Goal: Task Accomplishment & Management: Manage account settings

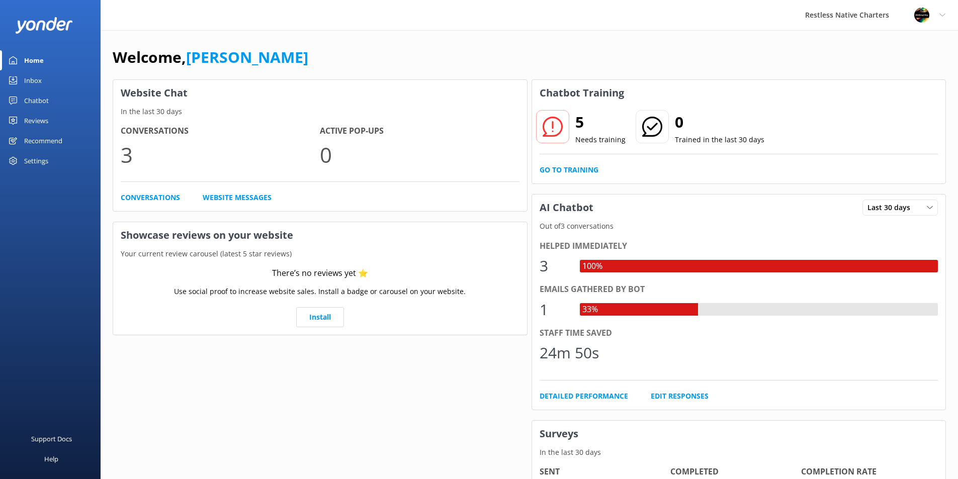
click at [36, 100] on div "Chatbot" at bounding box center [36, 101] width 25 height 20
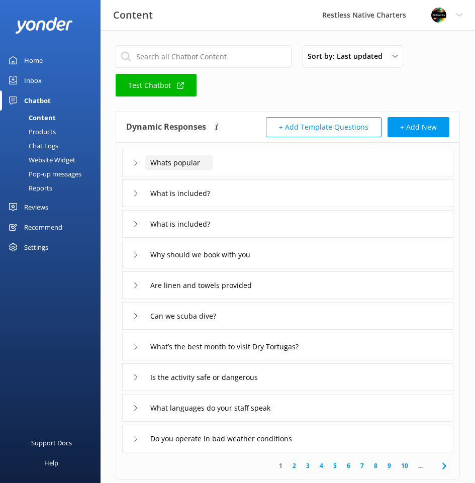
click at [155, 165] on input "Whats popular" at bounding box center [179, 162] width 68 height 15
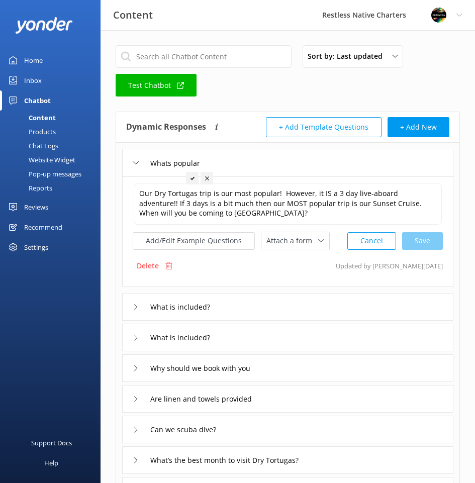
click at [246, 304] on div "What is included?" at bounding box center [288, 307] width 332 height 28
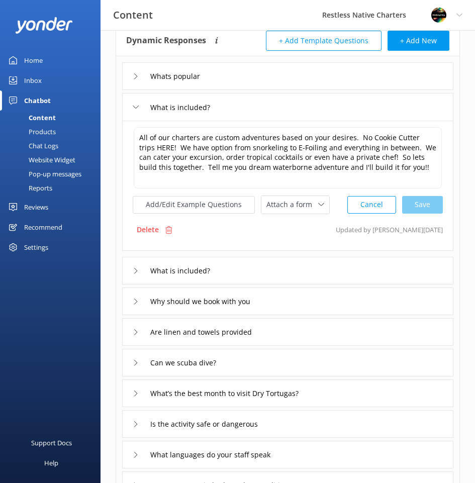
scroll to position [101, 0]
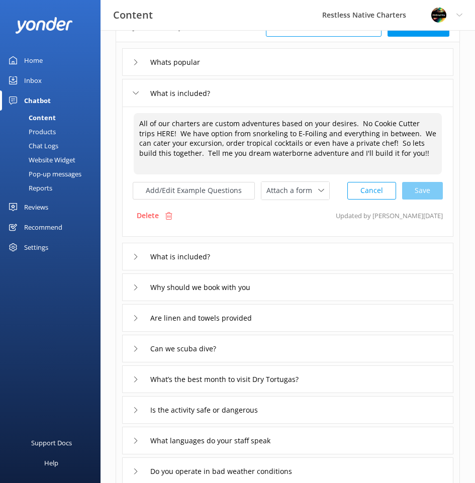
click at [399, 134] on textarea "All of our charters are custom adventures based on your desires. No Cookie Cutt…" at bounding box center [288, 143] width 308 height 61
click at [398, 133] on textarea "All of our charters are custom adventures based on your desires. No Cookie Cutt…" at bounding box center [288, 143] width 308 height 61
click at [354, 124] on textarea "All of our charters are custom adventures based on your desires. No Cookie Cutt…" at bounding box center [288, 143] width 308 height 61
click at [254, 252] on div "What is included?" at bounding box center [288, 257] width 332 height 28
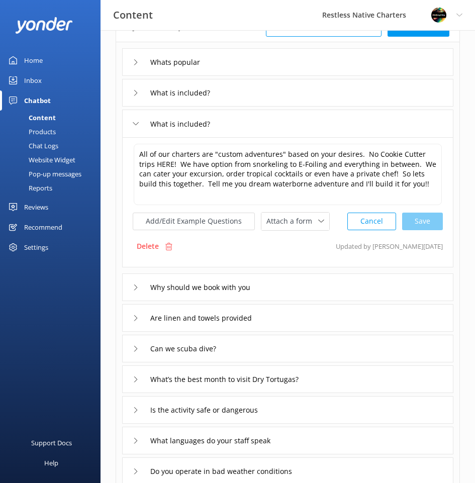
click at [294, 281] on div "Why should we book with you" at bounding box center [288, 288] width 332 height 28
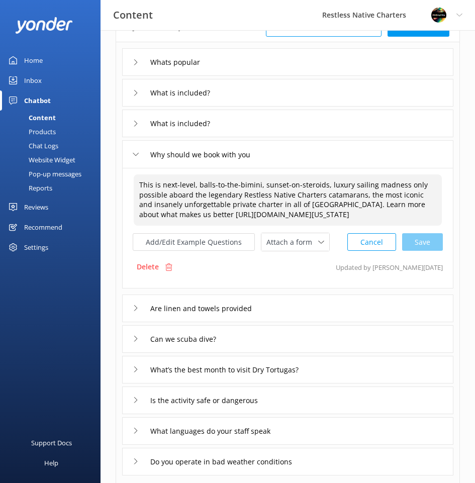
drag, startPoint x: 198, startPoint y: 184, endPoint x: 258, endPoint y: 184, distance: 60.4
click at [258, 184] on textarea "This is next-level, balls-to-the-bimini, sunset-on-steroids, luxury sailing mad…" at bounding box center [288, 200] width 308 height 51
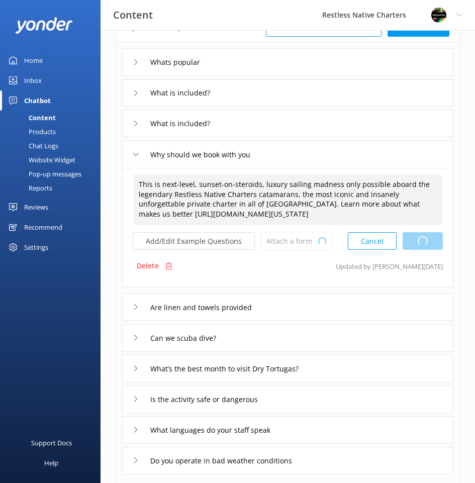
click at [421, 245] on div "Cancel Loading.." at bounding box center [395, 241] width 95 height 19
type textarea "This is next-level, sunset-on-steroids, luxury sailing madness only possible ab…"
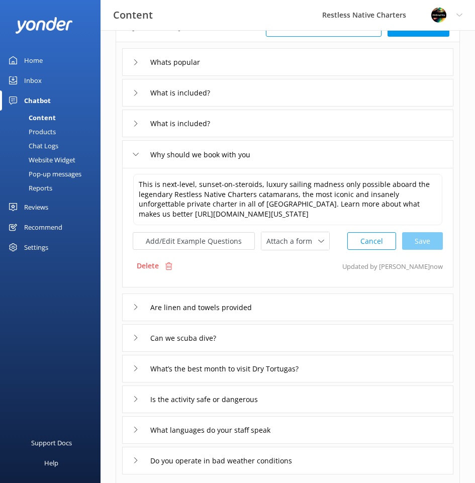
click at [311, 314] on div "Are linen and towels provided" at bounding box center [288, 308] width 332 height 28
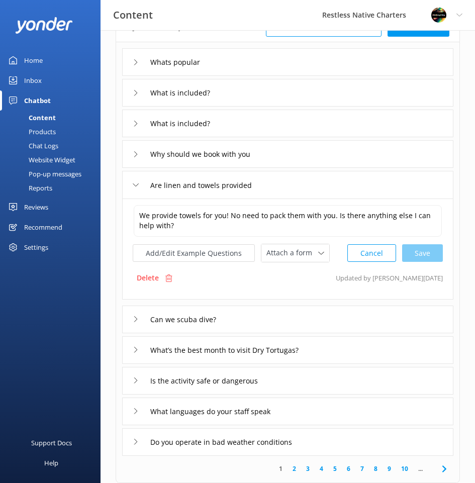
click at [311, 314] on div "Can we scuba dive?" at bounding box center [288, 320] width 332 height 28
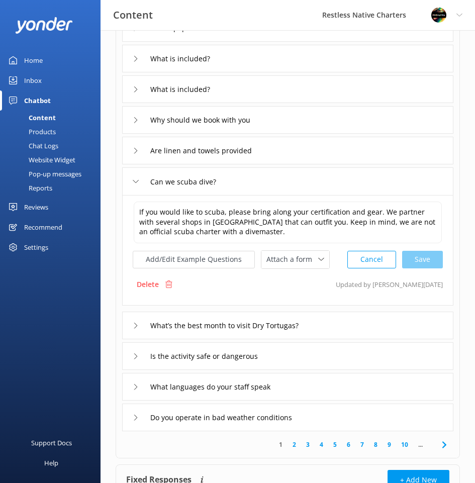
scroll to position [151, 0]
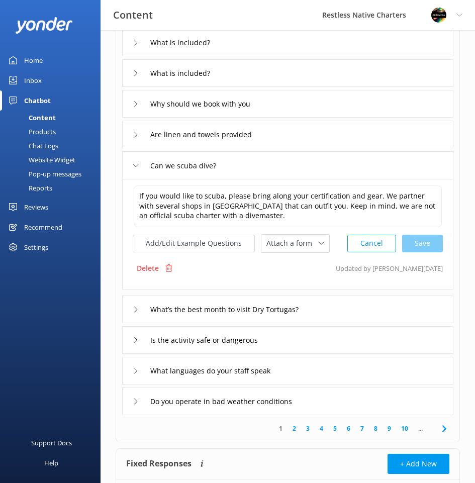
click at [367, 311] on div "What’s the best month to visit Dry Tortugas?" at bounding box center [288, 310] width 332 height 28
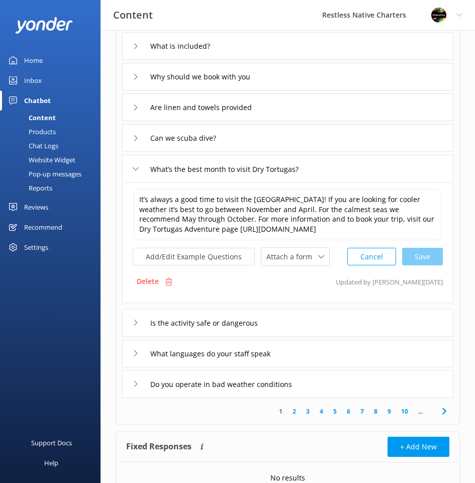
scroll to position [201, 0]
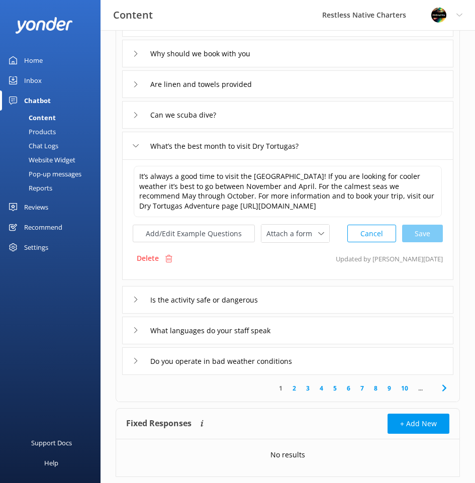
click at [316, 296] on div "Is the activity safe or dangerous" at bounding box center [288, 300] width 332 height 28
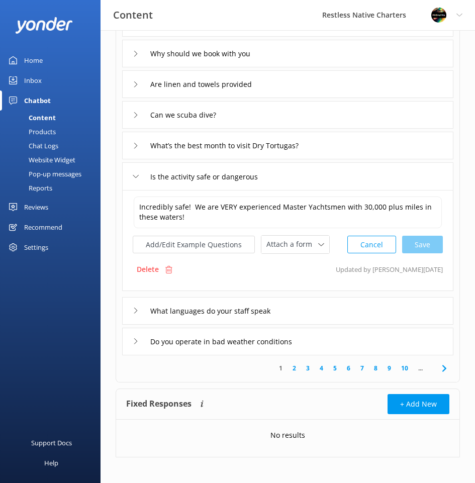
click at [316, 312] on div "What languages do your staff speak" at bounding box center [288, 311] width 332 height 28
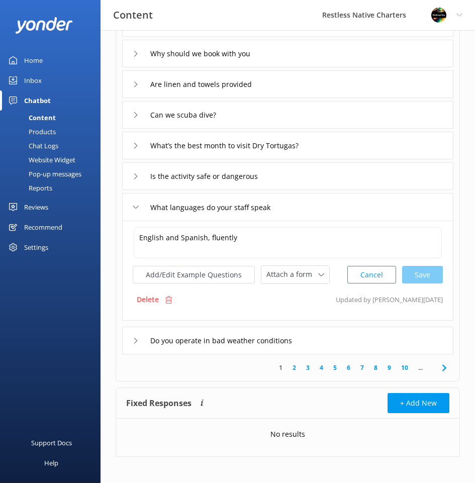
click at [336, 337] on div "Do you operate in bad weather conditions" at bounding box center [288, 341] width 332 height 28
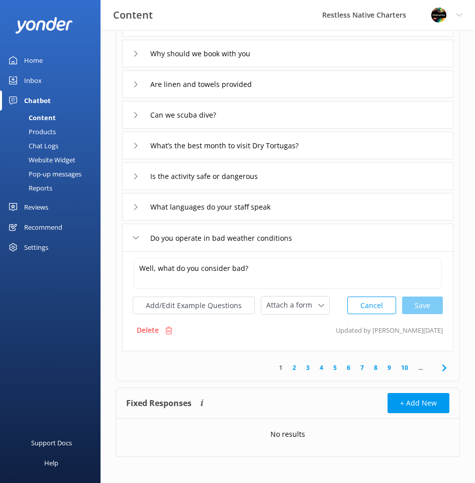
click at [295, 368] on link "2" at bounding box center [295, 368] width 14 height 10
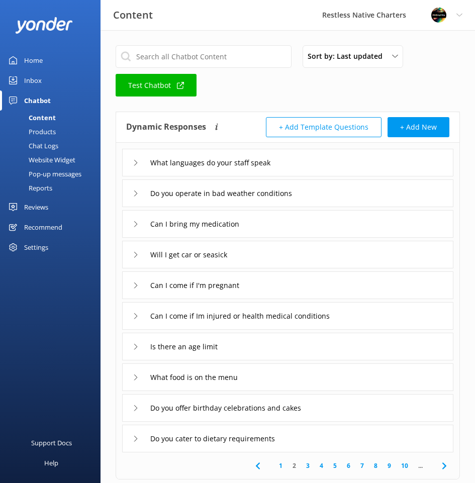
click at [360, 168] on div "What languages do your staff speak" at bounding box center [288, 163] width 332 height 28
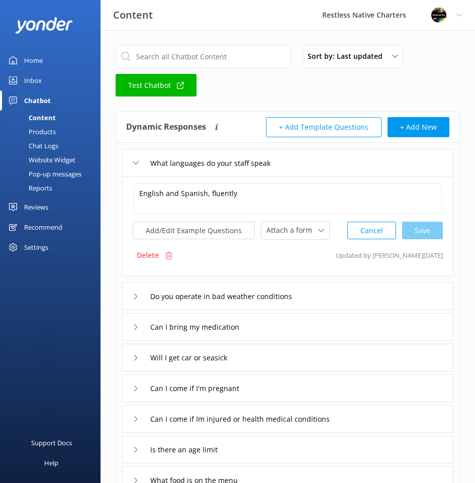
click at [351, 294] on div "Do you operate in bad weather conditions" at bounding box center [288, 297] width 332 height 28
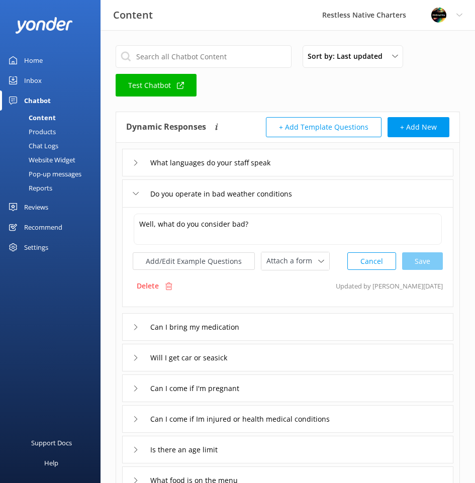
click at [347, 327] on div "Can I bring my medication" at bounding box center [288, 327] width 332 height 28
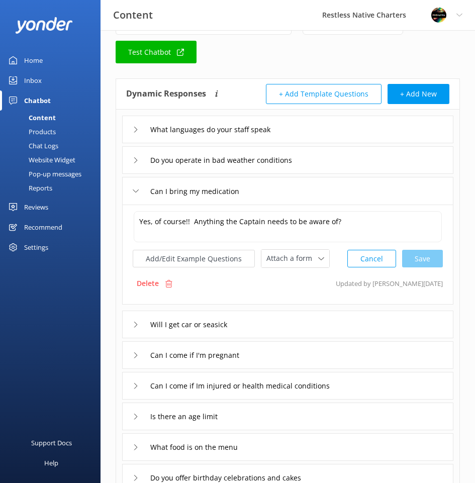
scroll to position [50, 0]
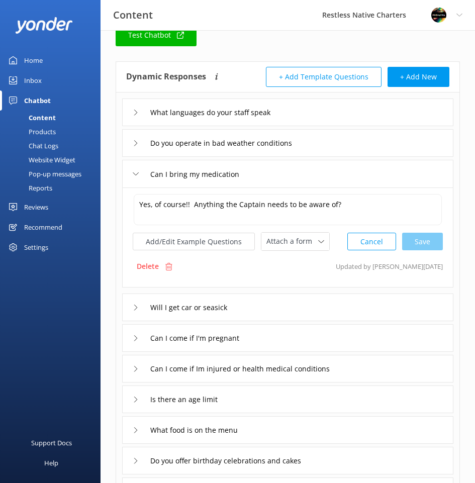
click at [336, 309] on div "Will I get car or seasick" at bounding box center [288, 308] width 332 height 28
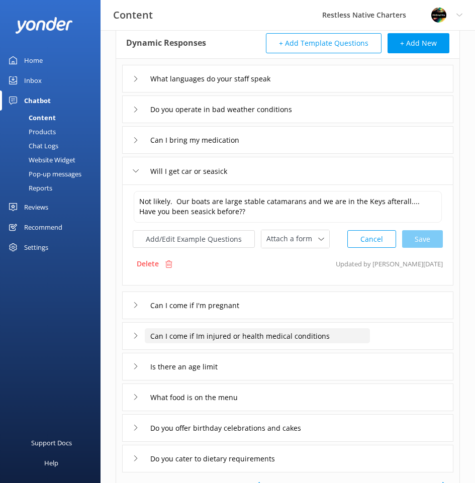
scroll to position [101, 0]
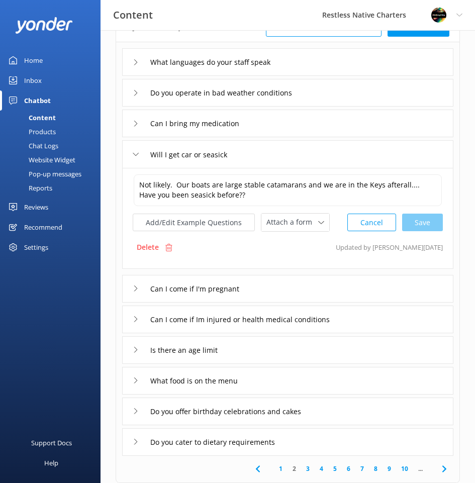
click at [327, 284] on div "Can I come if I'm pregnant" at bounding box center [288, 289] width 332 height 28
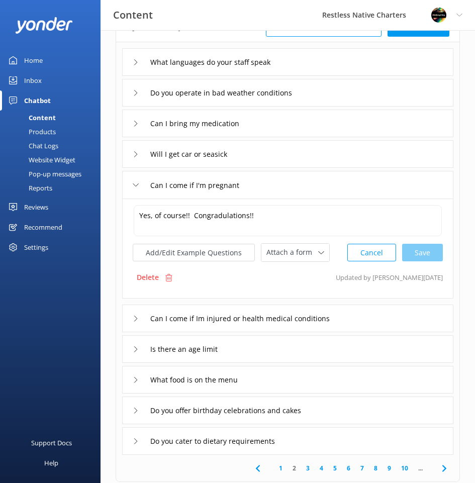
click at [403, 321] on div "Can I come if Im injured or health medical conditions" at bounding box center [288, 319] width 332 height 28
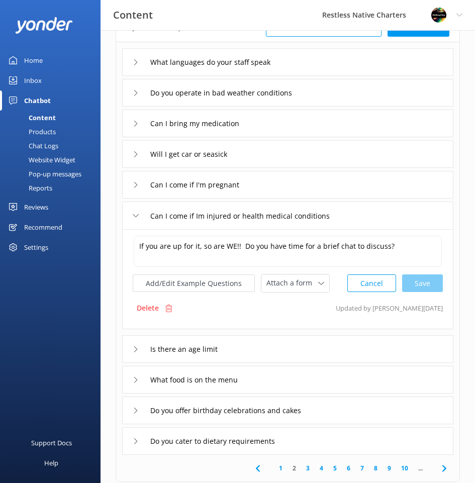
click at [369, 348] on div "Is there an age limit" at bounding box center [288, 350] width 332 height 28
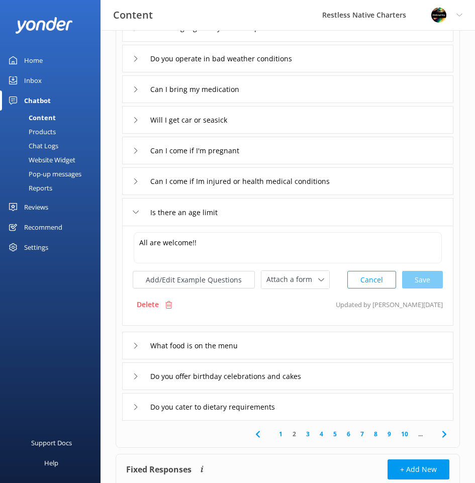
scroll to position [151, 0]
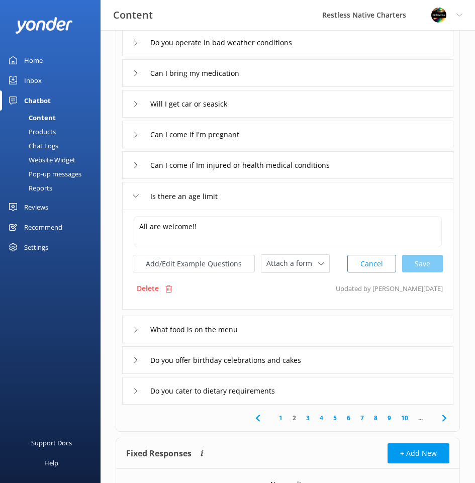
click at [345, 329] on div "What food is on the menu" at bounding box center [288, 330] width 332 height 28
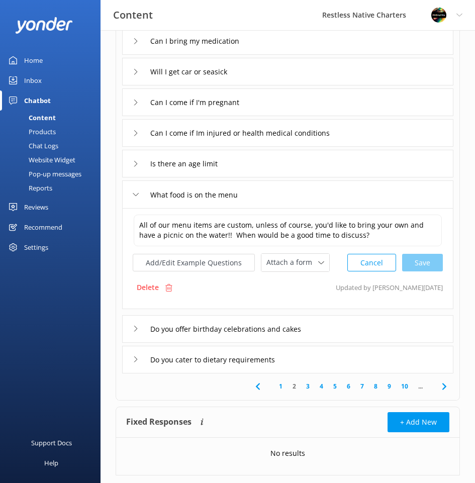
scroll to position [201, 0]
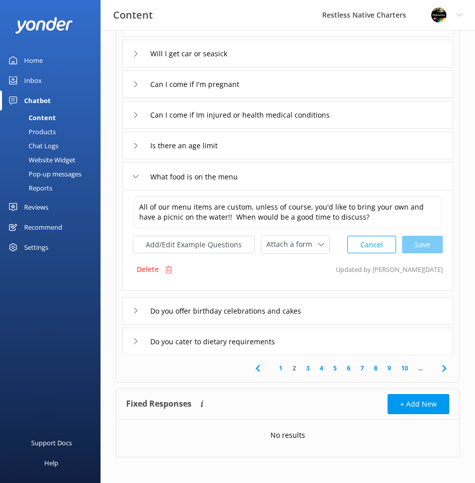
click at [343, 313] on div "Do you offer birthday celebrations and cakes" at bounding box center [288, 311] width 332 height 28
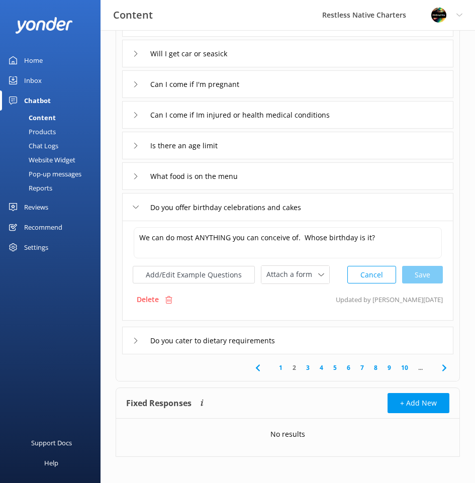
click at [345, 340] on div "Do you cater to dietary requirements" at bounding box center [288, 341] width 332 height 28
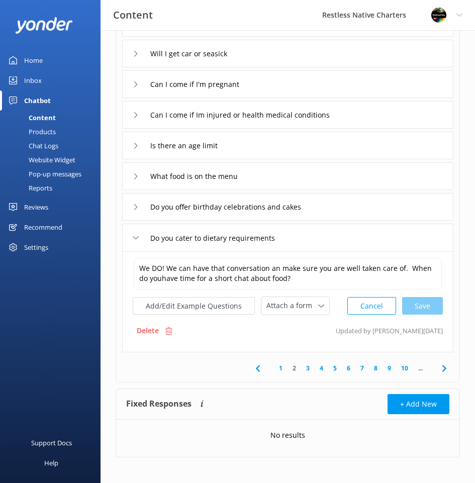
click at [306, 366] on link "3" at bounding box center [308, 369] width 14 height 10
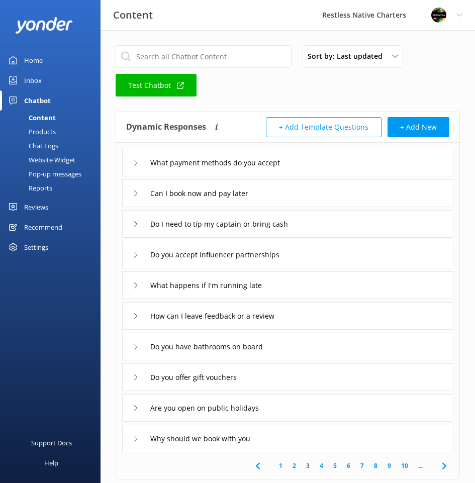
click at [339, 160] on div "What payment methods do you accept" at bounding box center [288, 163] width 332 height 28
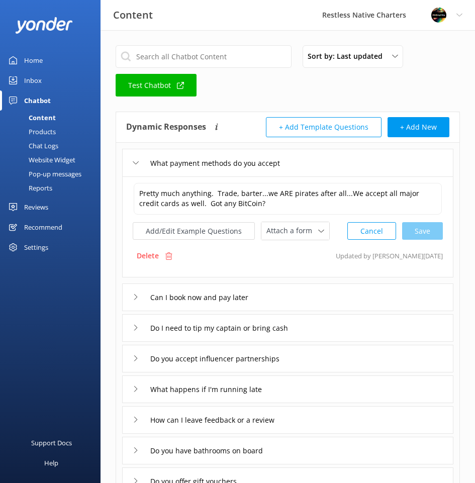
click at [333, 291] on div "Can I book now and pay later" at bounding box center [288, 298] width 332 height 28
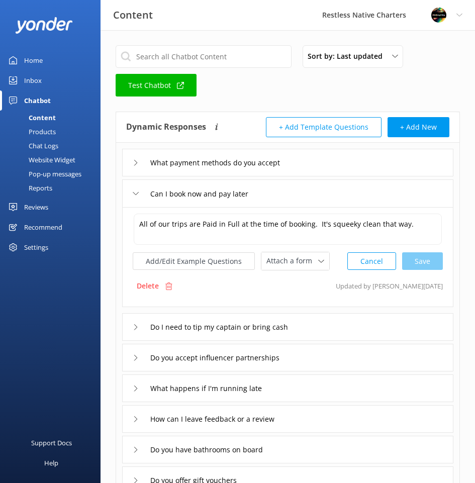
scroll to position [50, 0]
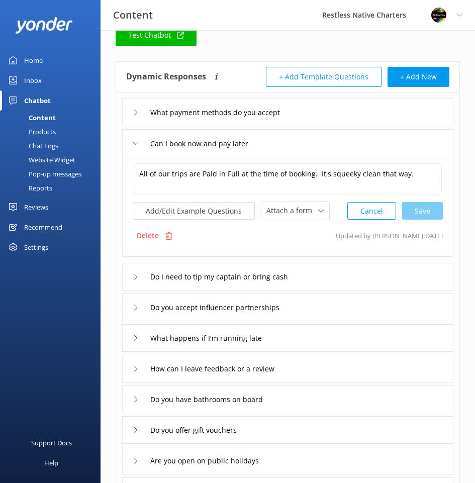
click at [328, 275] on div "Do I need to tip my captain or bring cash" at bounding box center [288, 277] width 332 height 28
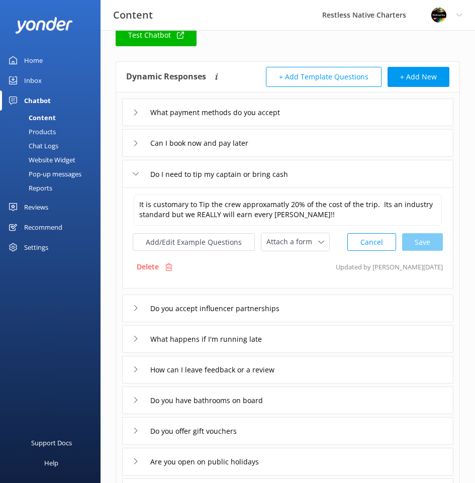
click at [331, 310] on div "Do you accept influencer partnerships" at bounding box center [288, 309] width 332 height 28
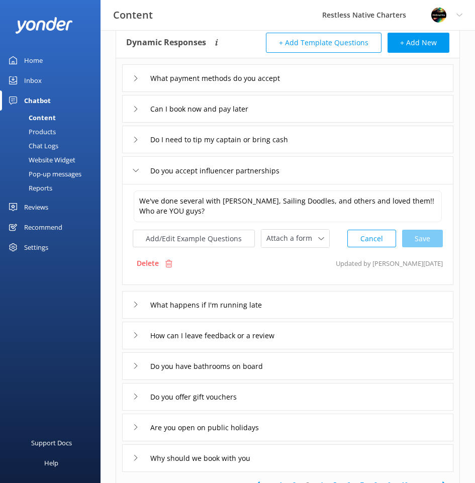
scroll to position [101, 0]
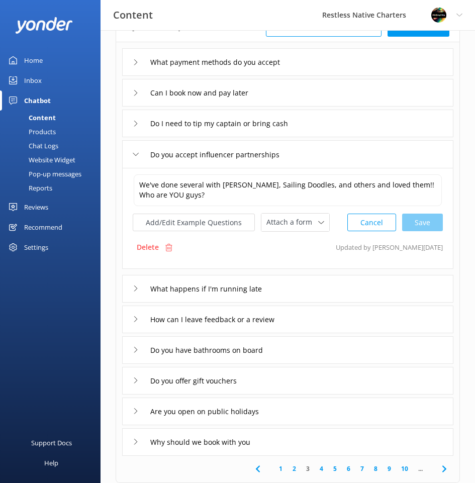
click at [333, 283] on div "What happens if I'm running late" at bounding box center [288, 289] width 332 height 28
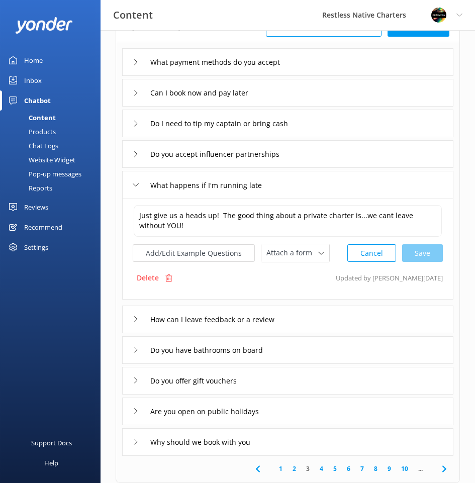
click at [338, 321] on div "How can I leave feedback or a review" at bounding box center [288, 320] width 332 height 28
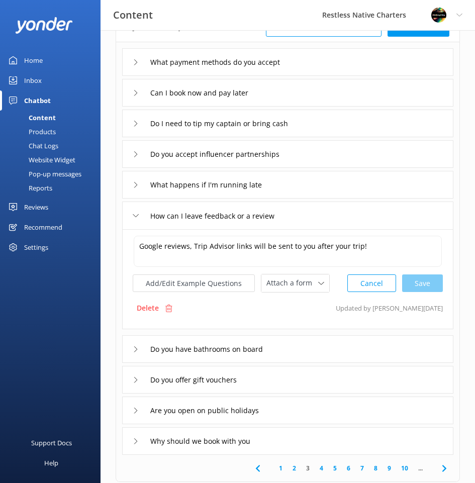
click at [340, 348] on div "Do you have bathrooms on board" at bounding box center [288, 350] width 332 height 28
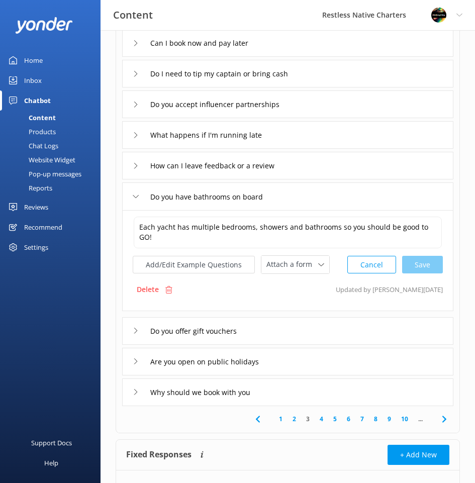
scroll to position [151, 0]
click at [335, 329] on div "Do you offer gift vouchers" at bounding box center [288, 331] width 332 height 28
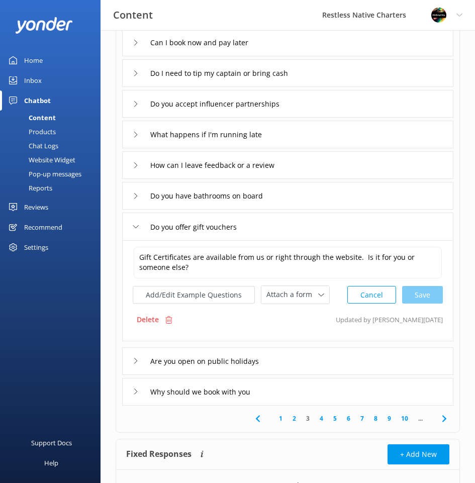
click at [336, 70] on div "Do I need to tip my captain or bring cash" at bounding box center [288, 73] width 332 height 28
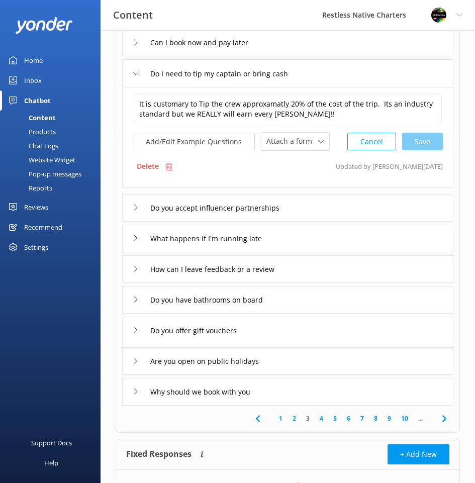
click at [325, 271] on div "How can I leave feedback or a review" at bounding box center [288, 270] width 332 height 28
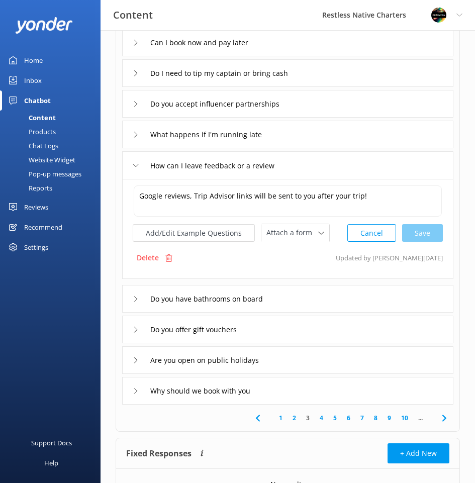
click at [320, 297] on div "Do you have bathrooms on board" at bounding box center [288, 299] width 332 height 28
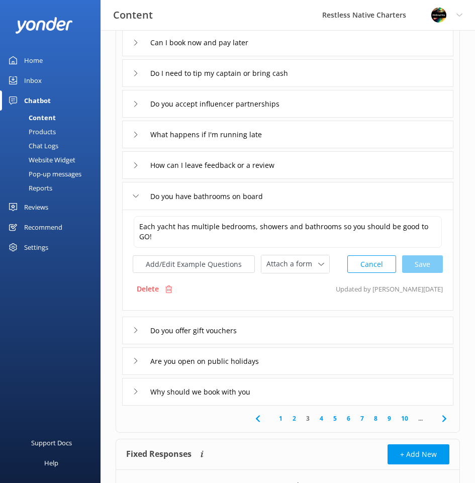
click at [324, 329] on div "Do you offer gift vouchers" at bounding box center [288, 331] width 332 height 28
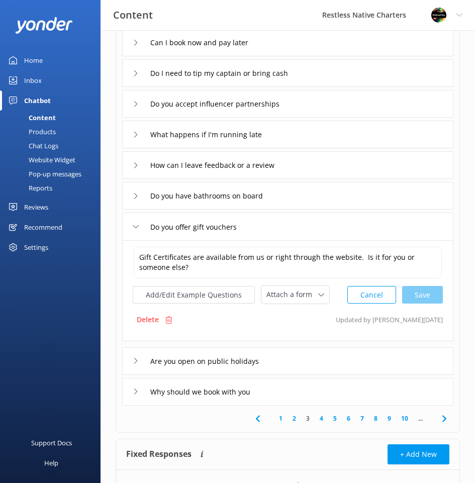
click at [313, 360] on div "Are you open on public holidays" at bounding box center [288, 362] width 332 height 28
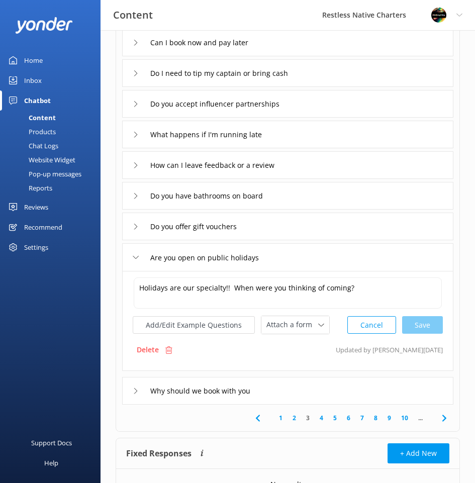
click at [307, 389] on div "Why should we book with you" at bounding box center [288, 391] width 332 height 28
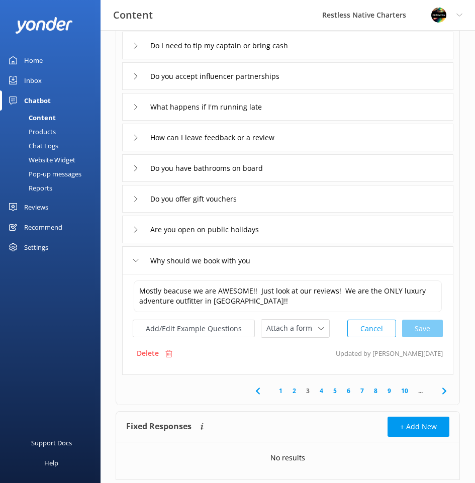
scroll to position [206, 0]
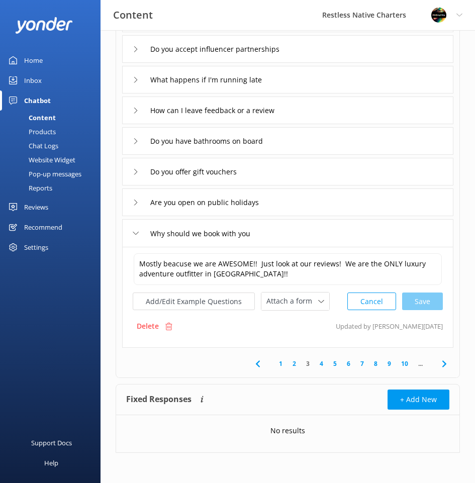
click at [321, 364] on link "4" at bounding box center [322, 364] width 14 height 10
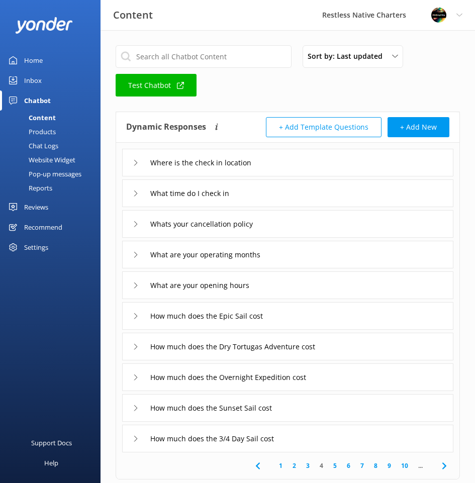
click at [305, 167] on div "Where is the check in location" at bounding box center [288, 163] width 332 height 28
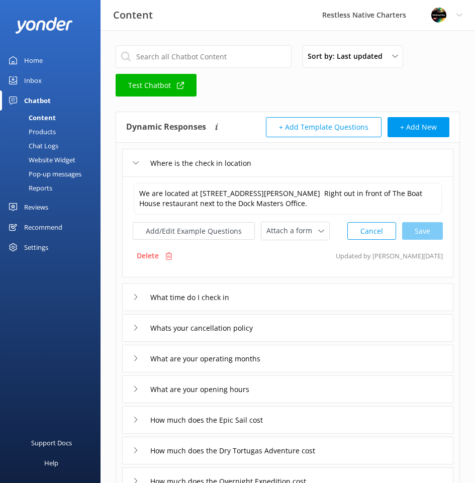
click at [321, 298] on div "What time do I check in" at bounding box center [288, 298] width 332 height 28
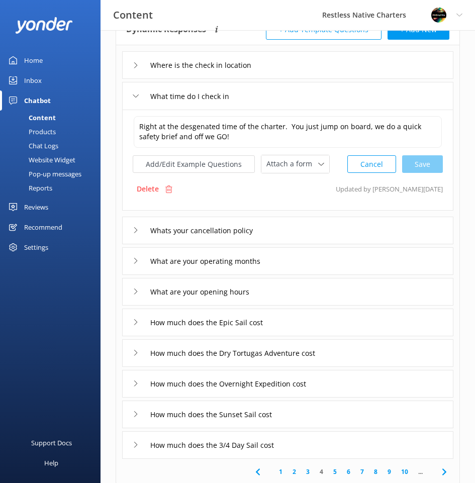
scroll to position [101, 0]
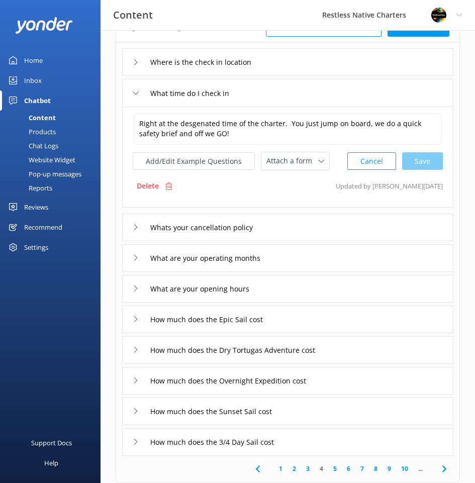
click at [306, 231] on div "Whats your cancellation policy" at bounding box center [288, 228] width 332 height 28
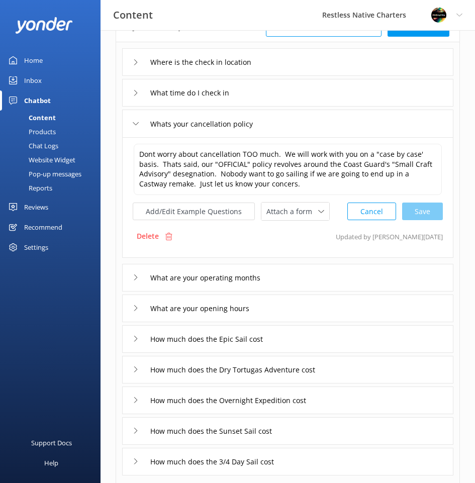
click at [314, 278] on div "What are your operating months" at bounding box center [288, 278] width 332 height 28
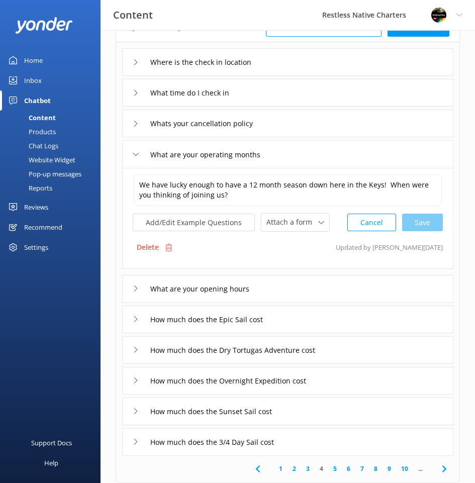
click at [315, 157] on div "What are your operating months" at bounding box center [288, 154] width 332 height 28
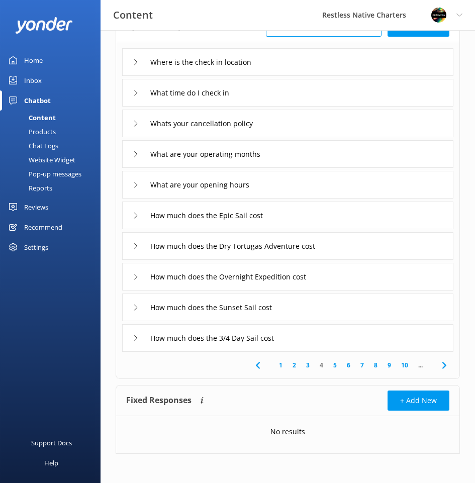
click at [295, 157] on div "What are your operating months" at bounding box center [288, 154] width 332 height 28
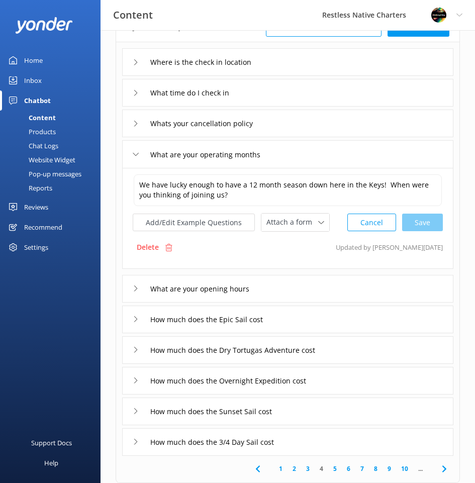
click at [295, 126] on div "Whats your cancellation policy" at bounding box center [288, 124] width 332 height 28
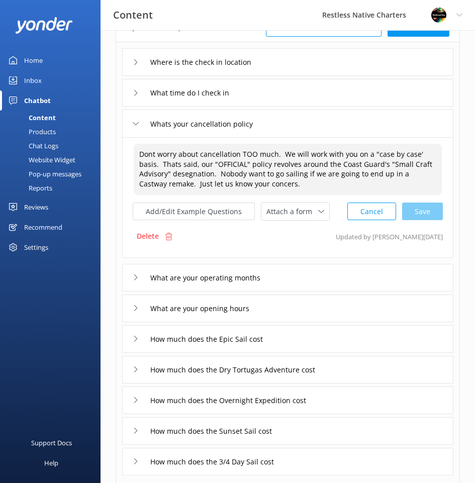
drag, startPoint x: 210, startPoint y: 182, endPoint x: 233, endPoint y: 184, distance: 23.7
click at [233, 184] on textarea "Dont worry about cancellation TOO much. We will work with you on a "case by cas…" at bounding box center [288, 169] width 308 height 51
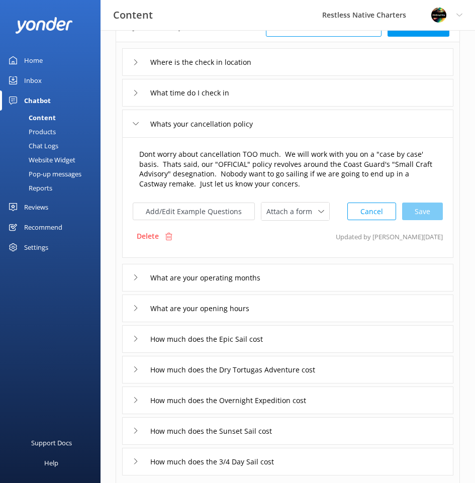
click at [231, 185] on textarea "Dont worry about cancellation TOO much. We will work with you on a "case by cas…" at bounding box center [288, 169] width 308 height 51
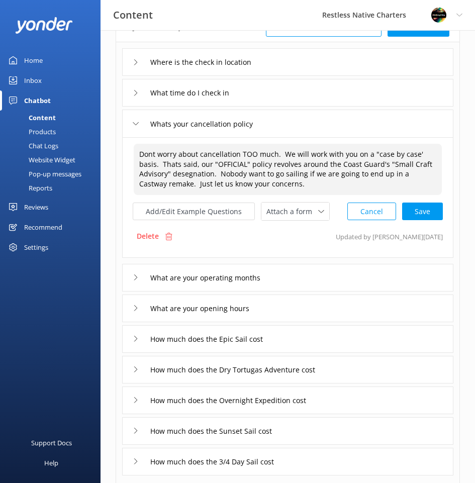
drag, startPoint x: 144, startPoint y: 174, endPoint x: 178, endPoint y: 176, distance: 33.8
click at [178, 176] on textarea "Dont worry about cancellation TOO much. We will work with you on a "case by cas…" at bounding box center [288, 169] width 308 height 51
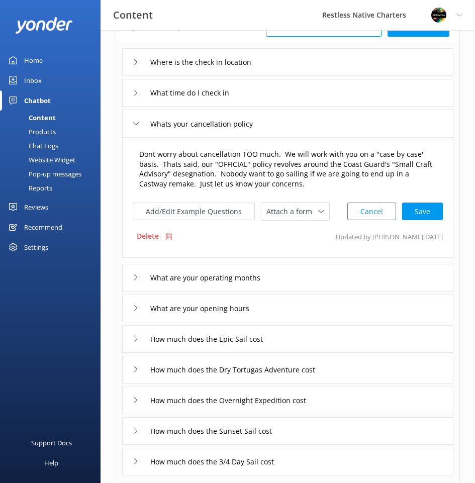
click at [154, 177] on textarea "Dont worry about cancellation TOO much. We will work with you on a "case by cas…" at bounding box center [288, 169] width 308 height 51
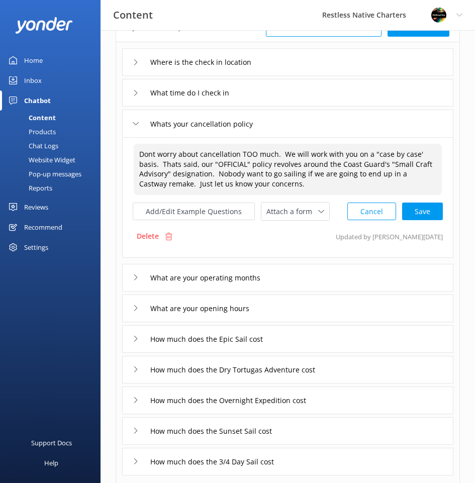
click at [155, 150] on textarea "Dont worry about cancellation TOO much. We will work with you on a "case by cas…" at bounding box center [288, 169] width 308 height 51
type textarea "Don't worry about cancellation TOO much. We will work with you on a "case by ca…"
click at [426, 212] on div "Cancel Save" at bounding box center [396, 211] width 96 height 19
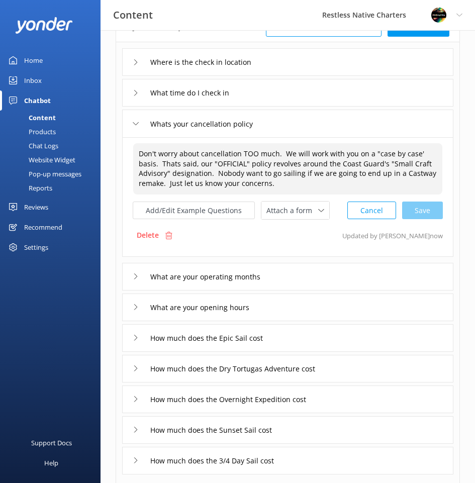
click at [333, 93] on div "What time do I check in" at bounding box center [288, 93] width 332 height 28
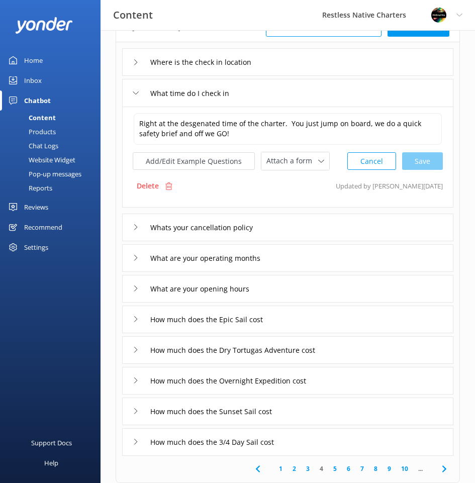
click at [328, 65] on div "Where is the check in location" at bounding box center [288, 62] width 332 height 28
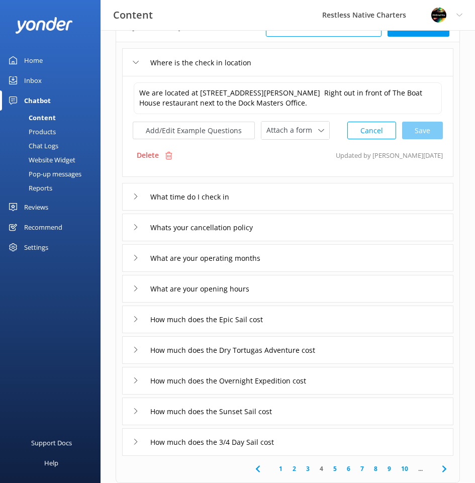
click at [324, 253] on div "What are your operating months" at bounding box center [288, 259] width 332 height 28
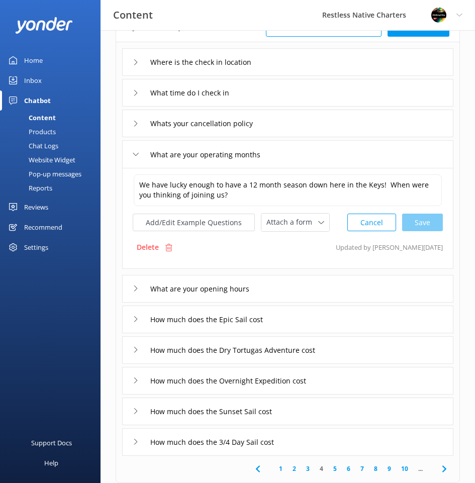
click at [324, 290] on div "What are your opening hours" at bounding box center [288, 289] width 332 height 28
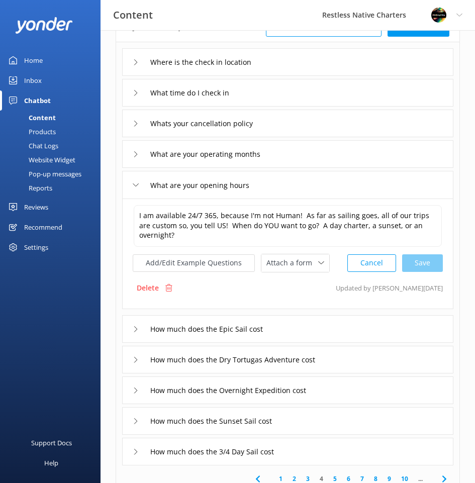
click at [336, 330] on div "How much does the Epic Sail cost" at bounding box center [288, 329] width 332 height 28
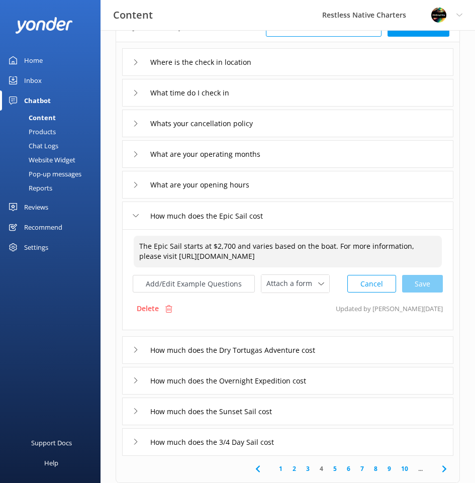
drag, startPoint x: 139, startPoint y: 246, endPoint x: 332, endPoint y: 243, distance: 192.7
click at [332, 243] on textarea "The Epic Sail starts at $2,700 and varies based on the boat. For more informati…" at bounding box center [288, 252] width 308 height 32
click at [347, 349] on div "How much does the Dry Tortugas Adventure cost" at bounding box center [288, 351] width 332 height 28
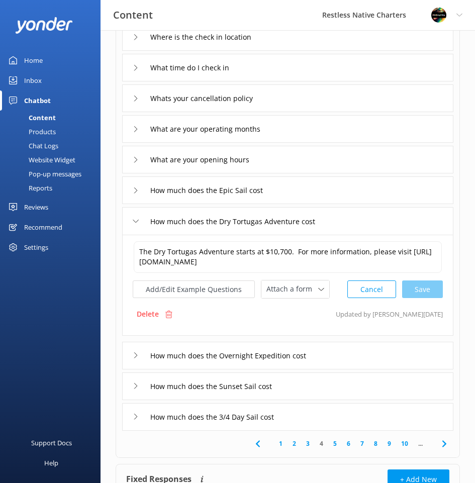
scroll to position [151, 0]
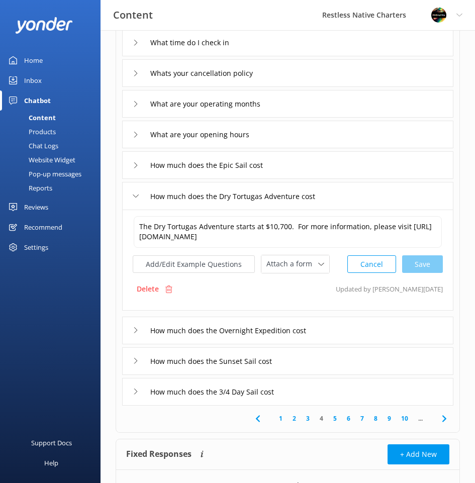
click at [339, 333] on div "How much does the Overnight Expedition cost" at bounding box center [288, 331] width 332 height 28
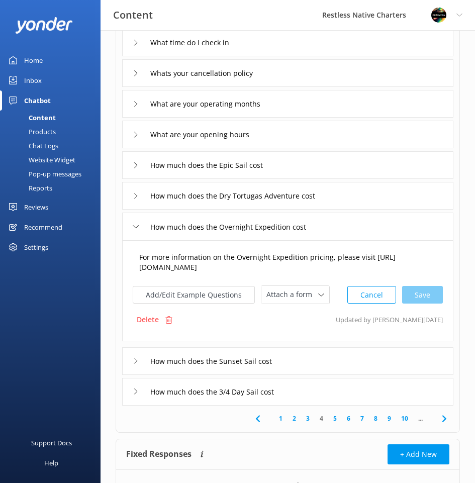
click at [140, 257] on textarea "For more information on the Overnight Expedition pricing, please visit https://…" at bounding box center [288, 263] width 308 height 32
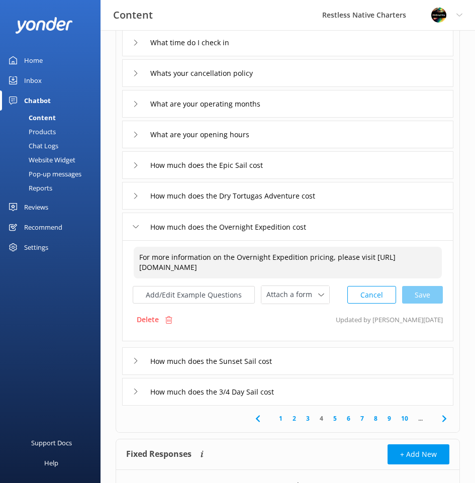
paste textarea "The Epic Sail starts at $2,700 and varies based on the boat."
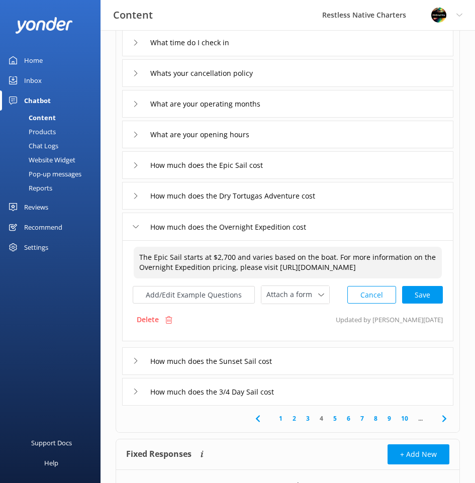
drag, startPoint x: 153, startPoint y: 257, endPoint x: 179, endPoint y: 260, distance: 26.3
click at [179, 260] on textarea "The Epic Sail starts at $2,700 and varies based on the boat. For more informati…" at bounding box center [288, 263] width 308 height 32
click at [260, 260] on textarea "The Overnight Expedition starts at $2,700 and varies based on the boat. For mor…" at bounding box center [288, 263] width 308 height 32
drag, startPoint x: 279, startPoint y: 257, endPoint x: 371, endPoint y: 253, distance: 92.1
click at [371, 253] on textarea "The Overnight Expedition starts at $3,700 and varies based on the boat. For mor…" at bounding box center [288, 263] width 308 height 32
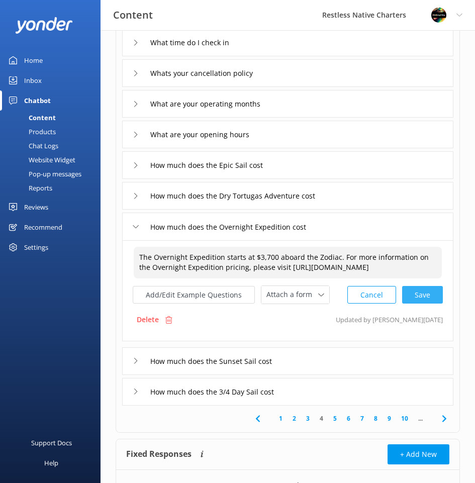
click at [419, 295] on div "Cancel Save" at bounding box center [396, 295] width 96 height 19
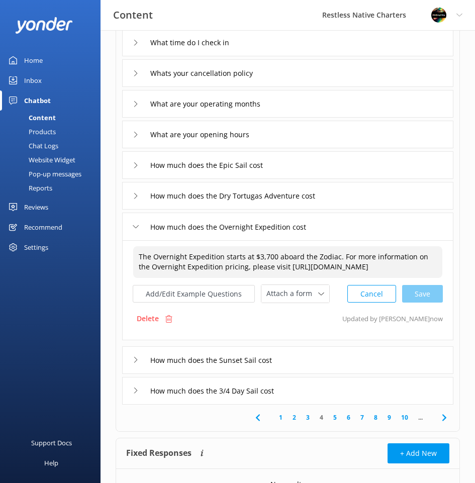
type textarea "The Overnight Expedition starts at $3,700 aboard the Zodiac. For more informati…"
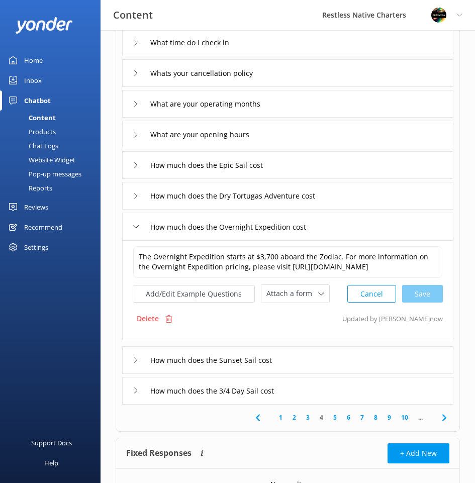
click at [316, 361] on div "How much does the Sunset Sail cost" at bounding box center [288, 361] width 332 height 28
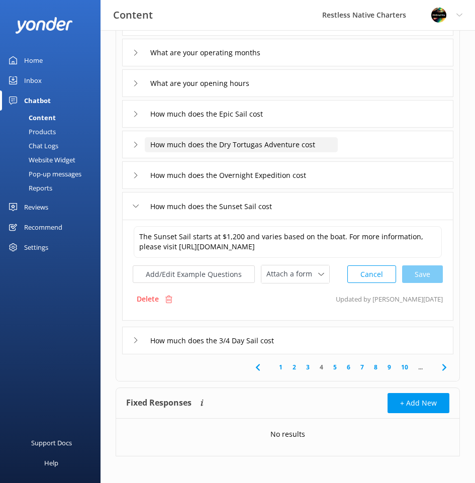
scroll to position [206, 0]
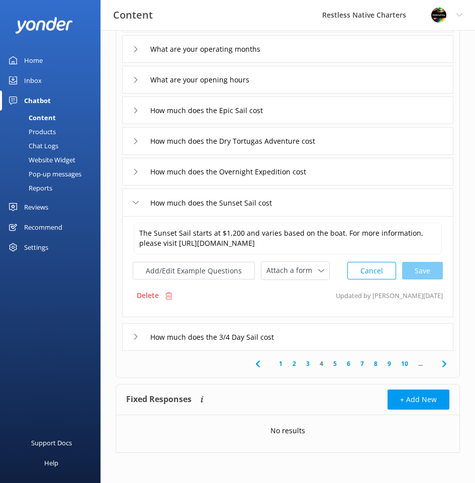
click at [320, 331] on div "How much does the 3/4 Day Sail cost" at bounding box center [288, 337] width 332 height 28
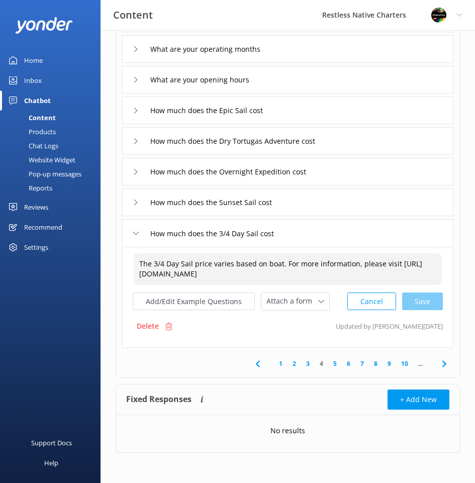
click at [193, 263] on textarea "The 3/4 Day Sail price varies based on boat. For more information, please visit…" at bounding box center [288, 270] width 308 height 32
click at [211, 262] on textarea "The 3/4 Day Sail price varies based on boat. For more information, please visit…" at bounding box center [288, 270] width 308 height 32
paste textarea "The Epic Sail starts at $2,700 and varies based on the boat."
drag, startPoint x: 216, startPoint y: 265, endPoint x: 257, endPoint y: 263, distance: 40.8
click at [257, 263] on textarea "The 3/4 Day Sail price The Epic Sail starts at $2,700 and varies based on the b…" at bounding box center [288, 270] width 308 height 32
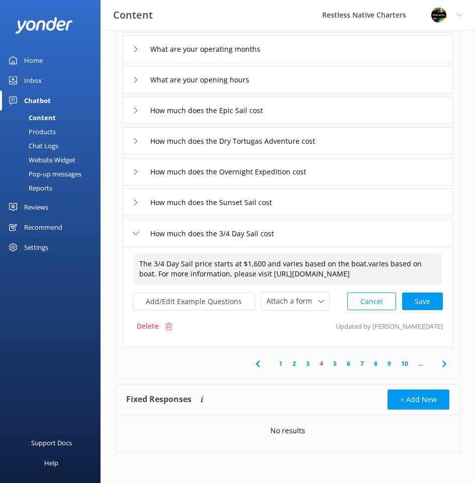
drag, startPoint x: 362, startPoint y: 264, endPoint x: 434, endPoint y: 263, distance: 72.0
click at [434, 263] on textarea "The 3/4 Day Sail price starts at $1,600 and varies based on the boat.varies bas…" at bounding box center [288, 270] width 308 height 32
click at [427, 300] on div "Cancel Save" at bounding box center [396, 301] width 96 height 19
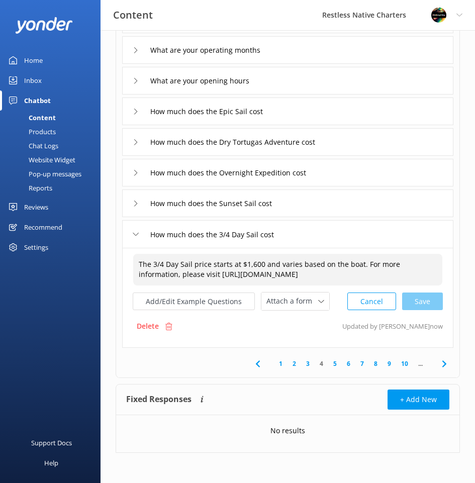
type textarea "The 3/4 Day Sail price starts at $1,600 and varies based on the boat. For more …"
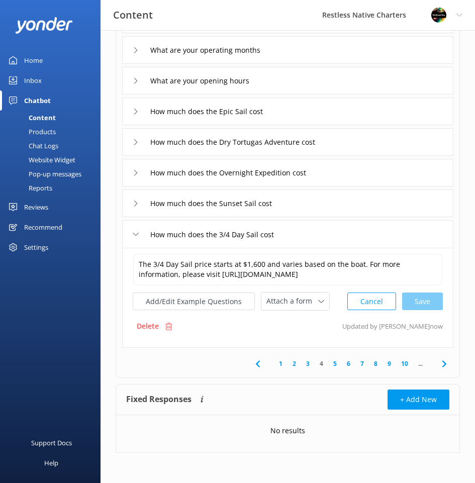
click at [337, 365] on link "5" at bounding box center [336, 364] width 14 height 10
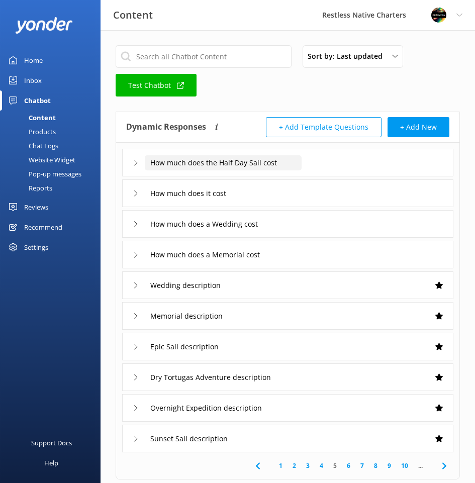
click at [297, 167] on input "How much does the Half Day Sail cost" at bounding box center [223, 162] width 157 height 15
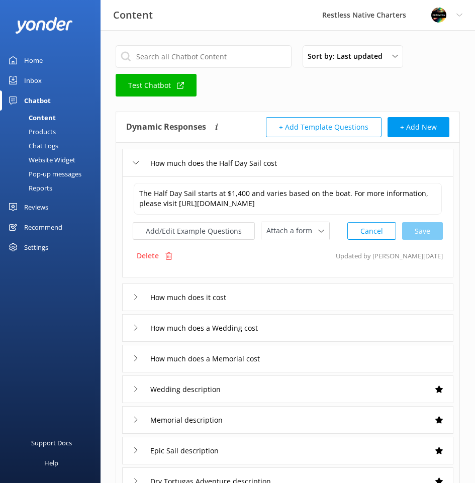
click at [313, 261] on div "Delete Updated by Kendall Malone 7d ago" at bounding box center [288, 256] width 310 height 19
click at [310, 301] on div "How much does it cost" at bounding box center [288, 298] width 332 height 28
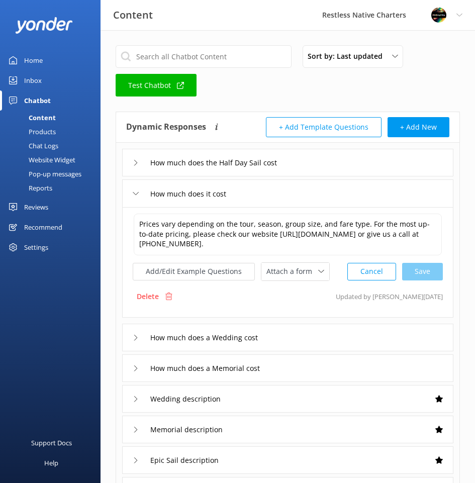
click at [336, 344] on div "How much does a Wedding cost" at bounding box center [288, 338] width 332 height 28
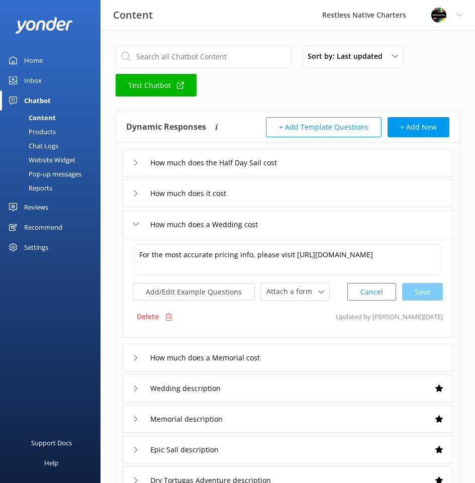
scroll to position [50, 0]
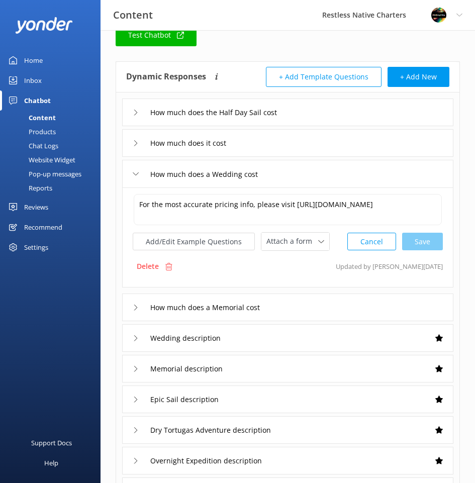
click at [312, 312] on div "How much does a Memorial cost" at bounding box center [288, 308] width 332 height 28
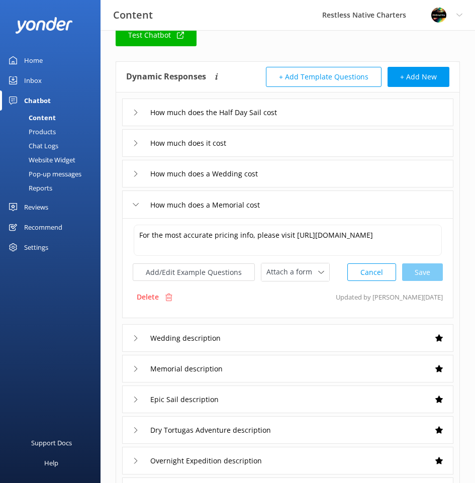
click at [341, 175] on div "How much does a Wedding cost" at bounding box center [288, 174] width 332 height 28
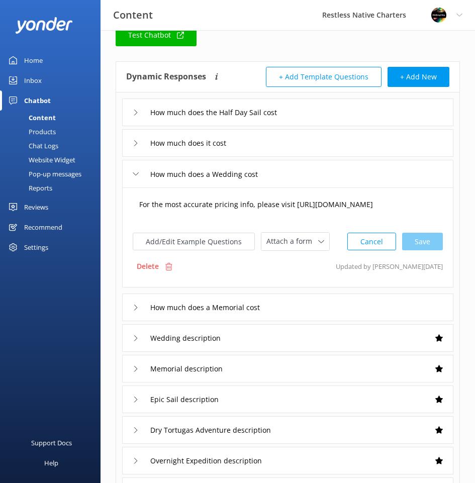
click at [138, 204] on textarea "For the most accurate pricing info, please visit https://restlessnative.com/spe…" at bounding box center [288, 209] width 308 height 31
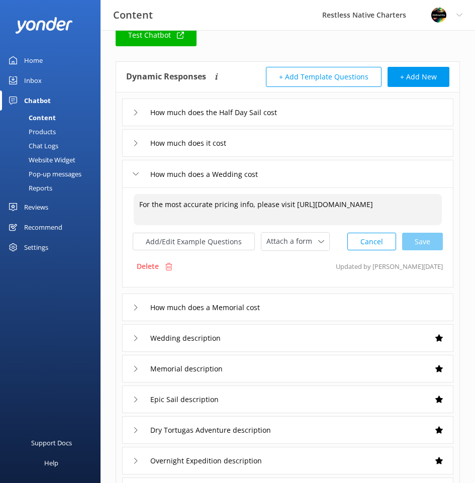
paste textarea "The Epic Sail starts at $2,700 and varies based on the boat."
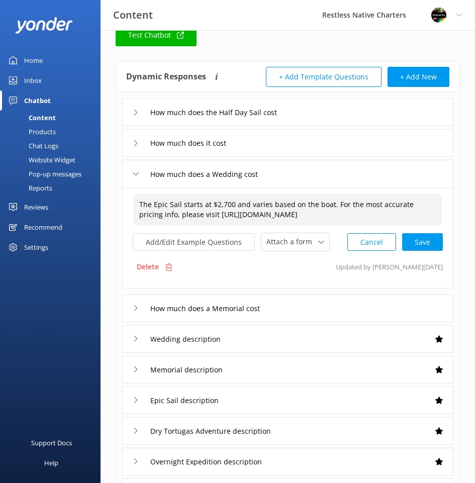
drag, startPoint x: 200, startPoint y: 203, endPoint x: 141, endPoint y: 201, distance: 59.4
click at [141, 201] on textarea "The Epic Sail starts at $2,700 and varies based on the boat. For the most accur…" at bounding box center [288, 210] width 308 height 32
click at [419, 244] on div "Cancel Save" at bounding box center [396, 242] width 96 height 19
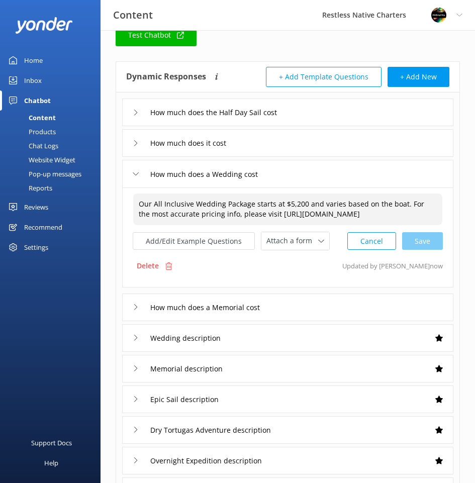
type textarea "Our All Inclusive Wedding Package starts at $5,200 and varies based on the boat…"
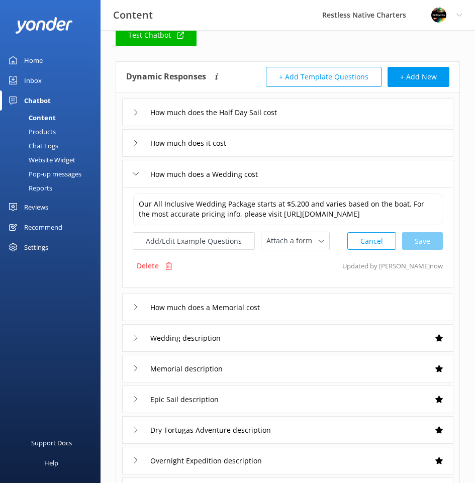
click at [298, 309] on div "How much does a Memorial cost" at bounding box center [288, 308] width 332 height 28
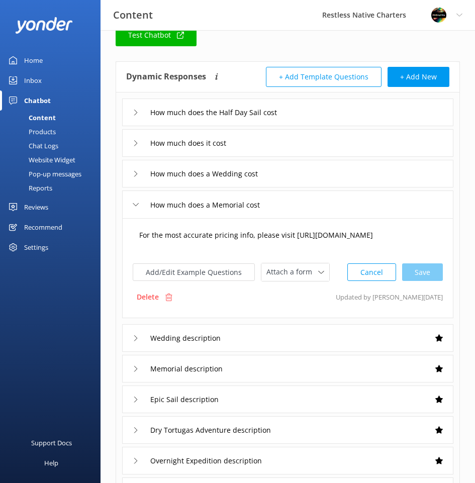
click at [139, 238] on textarea "For the most accurate pricing info, please visit https://restlessnative.com/spe…" at bounding box center [288, 240] width 308 height 31
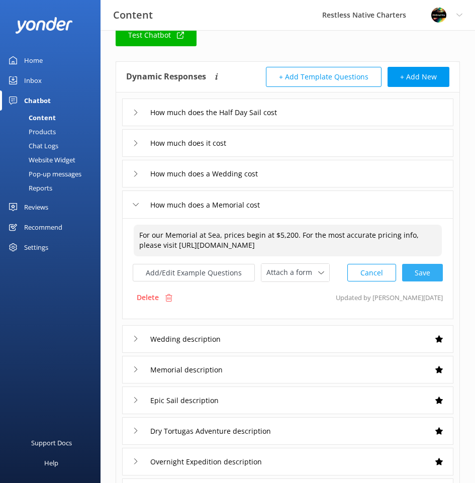
click at [429, 274] on div "Cancel Save" at bounding box center [396, 273] width 96 height 19
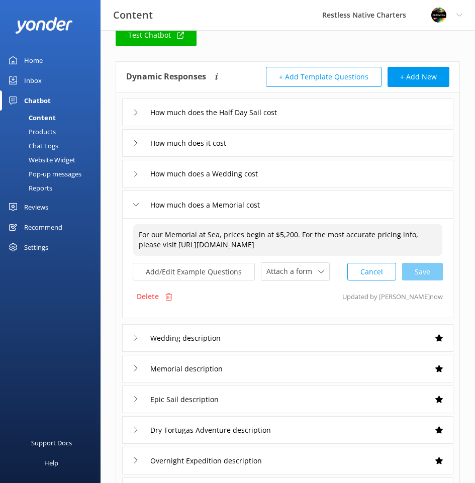
type textarea "For our Memorial at Sea, prices begin at $5,200. For the most accurate pricing …"
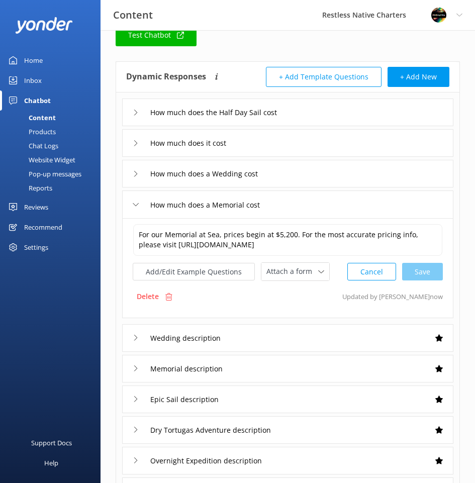
click at [308, 336] on div "Wedding description" at bounding box center [288, 339] width 332 height 28
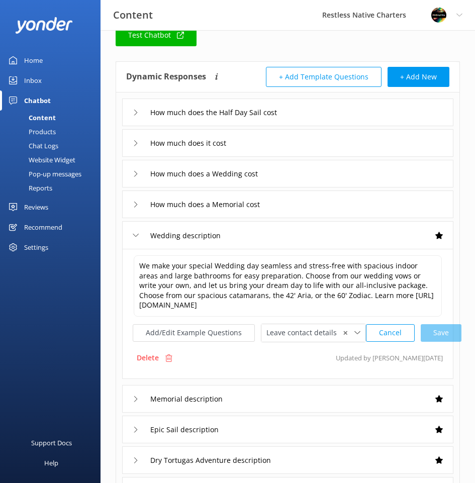
scroll to position [151, 0]
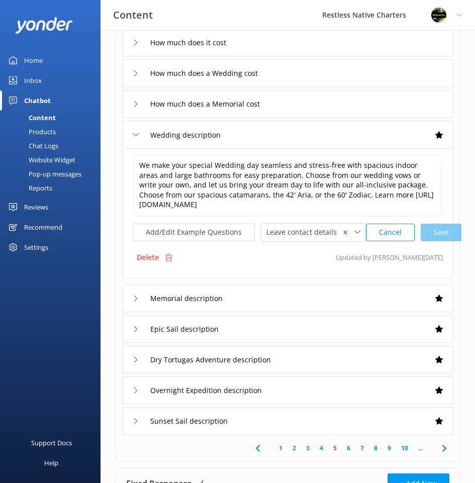
click at [297, 294] on div "Memorial description" at bounding box center [288, 299] width 332 height 28
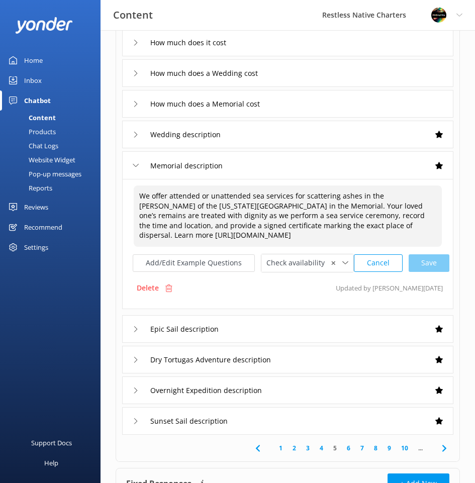
drag, startPoint x: 169, startPoint y: 195, endPoint x: 252, endPoint y: 197, distance: 83.0
click at [252, 197] on textarea "We offer attended or unattended sea services for scattering ashes in the serene…" at bounding box center [288, 216] width 308 height 61
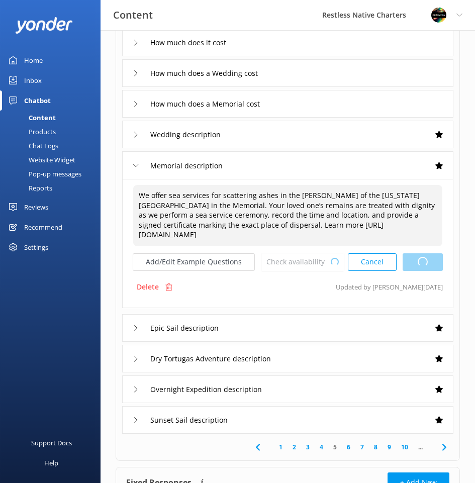
click at [419, 264] on div "Cancel Loading.." at bounding box center [395, 262] width 95 height 19
type textarea "We offer sea services for scattering ashes in the serene waters of the Florida …"
click at [335, 330] on div "Epic Sail description" at bounding box center [288, 328] width 332 height 28
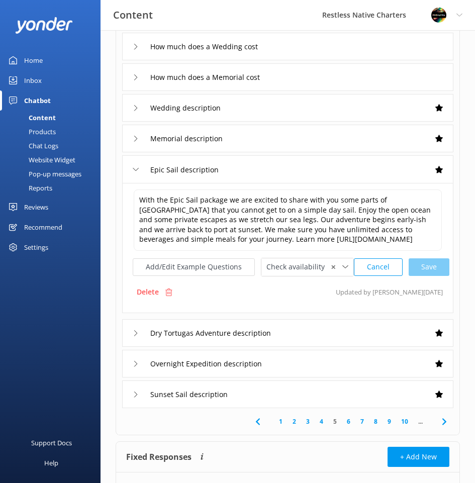
scroll to position [201, 0]
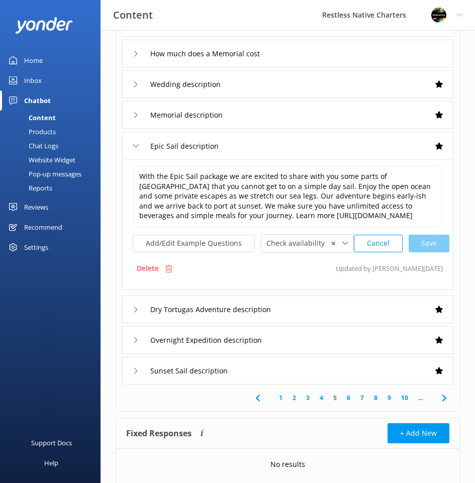
click at [323, 309] on div "Dry Tortugas Adventure description" at bounding box center [288, 310] width 332 height 28
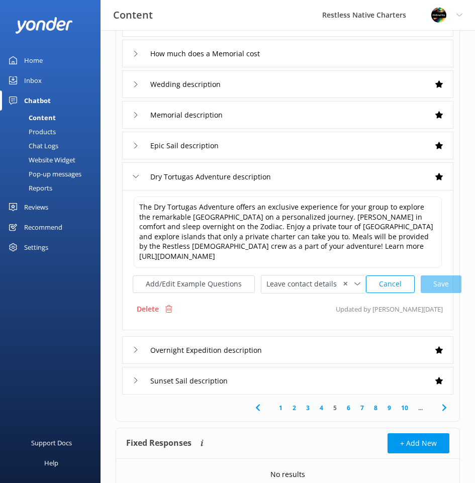
click at [326, 355] on div "Overnight Expedition description" at bounding box center [288, 351] width 332 height 28
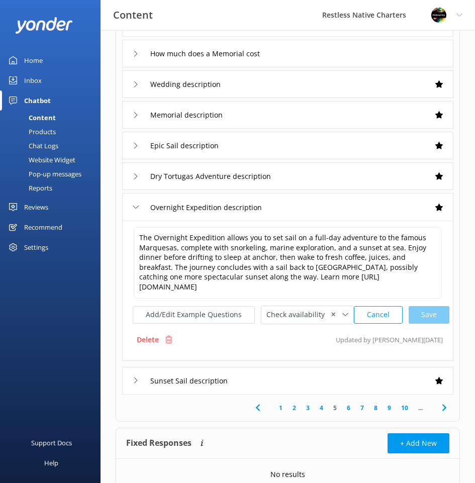
click at [325, 378] on div "Sunset Sail description" at bounding box center [288, 381] width 332 height 28
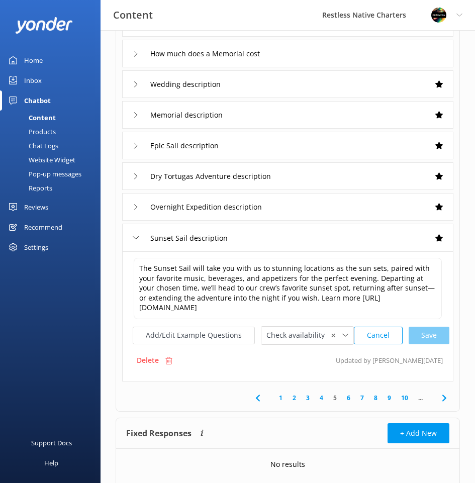
click at [324, 214] on div "Overnight Expedition description" at bounding box center [288, 207] width 332 height 28
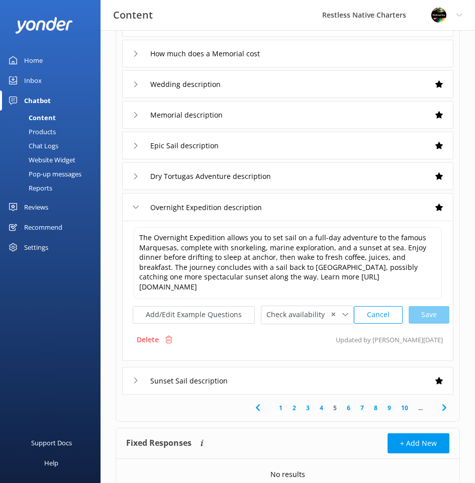
click at [323, 175] on div "Dry Tortugas Adventure description" at bounding box center [288, 177] width 332 height 28
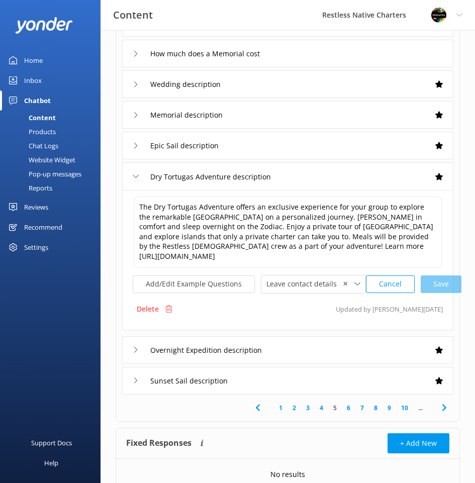
click at [314, 143] on div "Epic Sail description" at bounding box center [288, 146] width 332 height 28
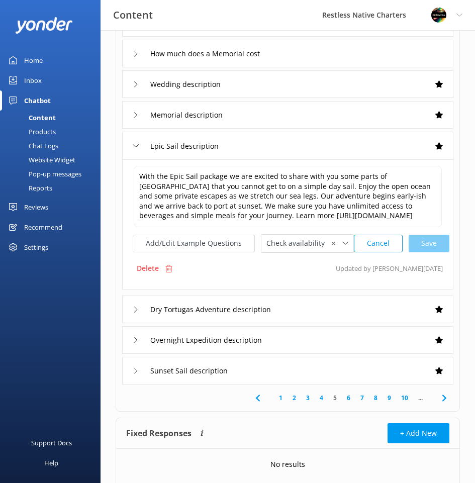
click at [311, 117] on div "Memorial description" at bounding box center [288, 115] width 332 height 28
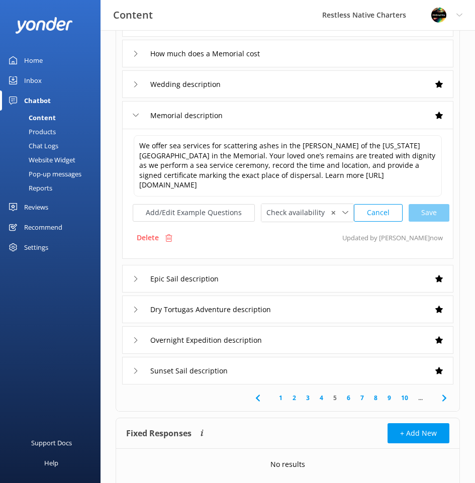
click at [347, 395] on link "6" at bounding box center [349, 398] width 14 height 10
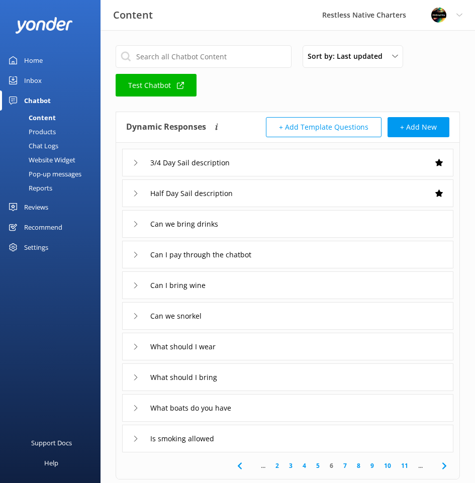
click at [305, 165] on div "3/4 Day Sail description" at bounding box center [288, 163] width 332 height 28
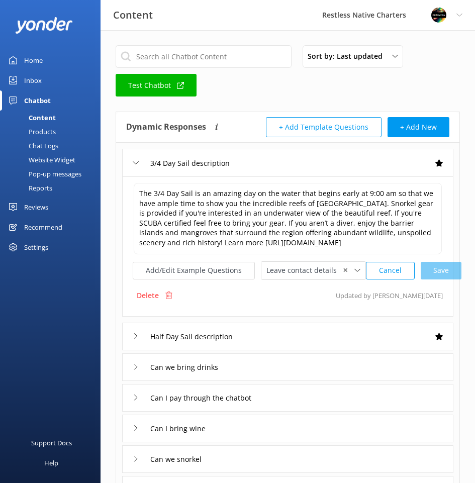
click at [322, 334] on div "Half Day Sail description" at bounding box center [288, 337] width 332 height 28
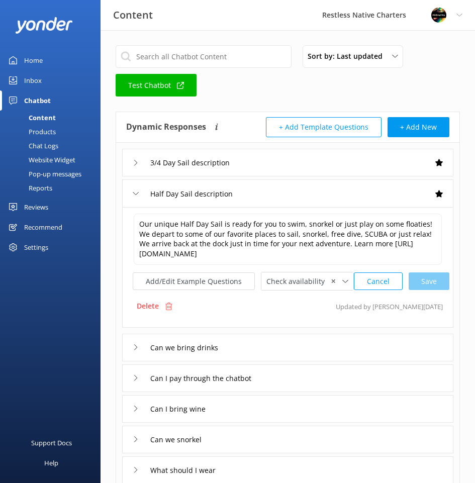
click at [320, 347] on div "Can we bring drinks" at bounding box center [288, 348] width 332 height 28
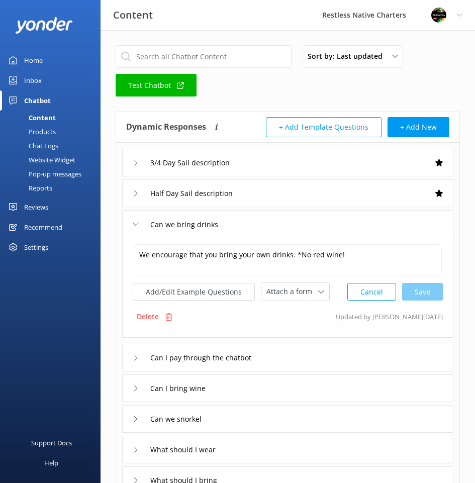
click at [320, 363] on div "Can I pay through the chatbot" at bounding box center [288, 358] width 332 height 28
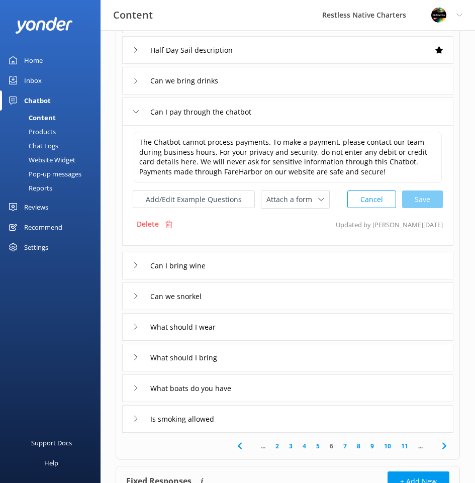
scroll to position [151, 0]
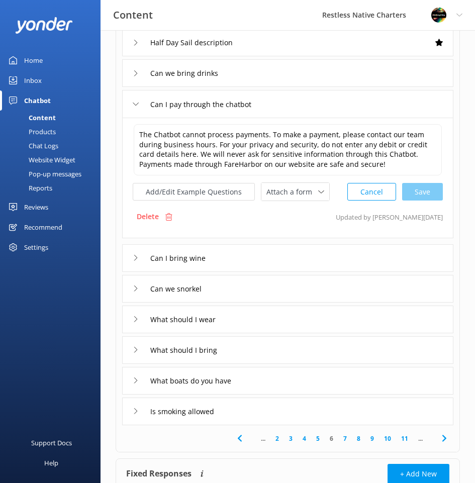
click at [257, 381] on div "What boats do you have" at bounding box center [288, 381] width 332 height 28
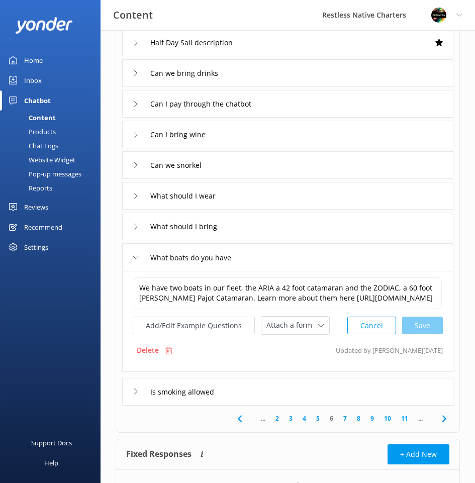
click at [261, 395] on div "Is smoking allowed" at bounding box center [288, 392] width 332 height 28
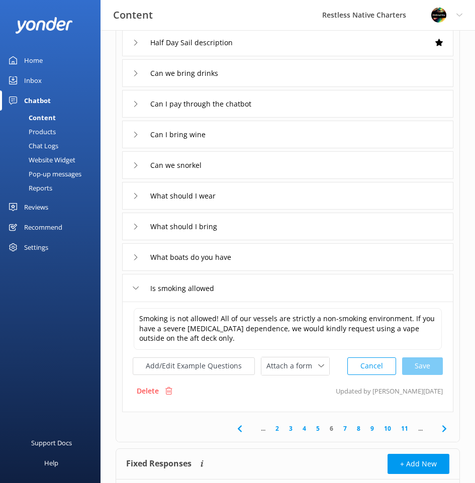
click at [340, 431] on link "7" at bounding box center [346, 429] width 14 height 10
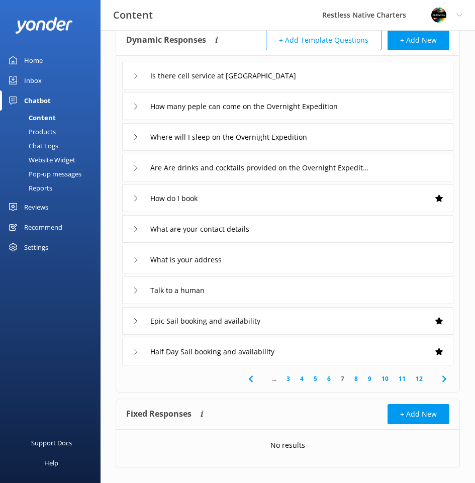
scroll to position [102, 0]
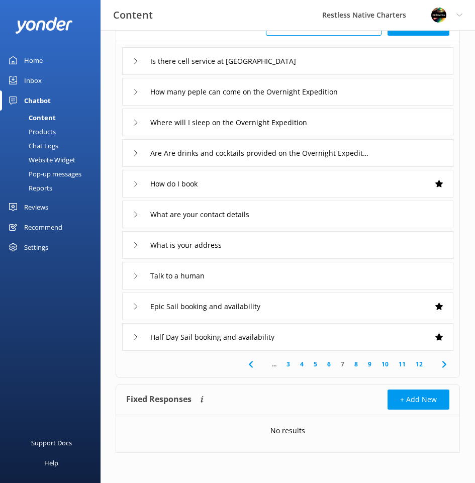
click at [357, 366] on link "8" at bounding box center [357, 365] width 14 height 10
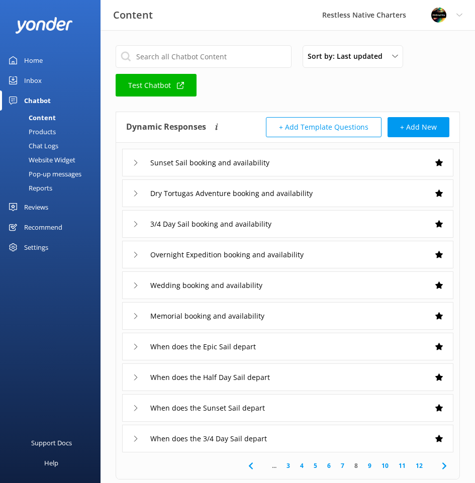
click at [149, 86] on link "Test Chatbot" at bounding box center [156, 85] width 81 height 23
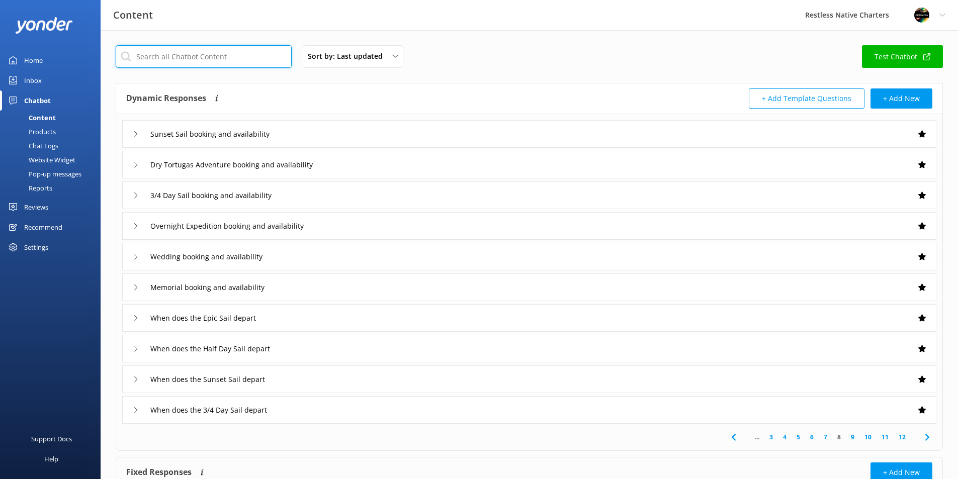
click at [272, 55] on input "text" at bounding box center [204, 56] width 176 height 23
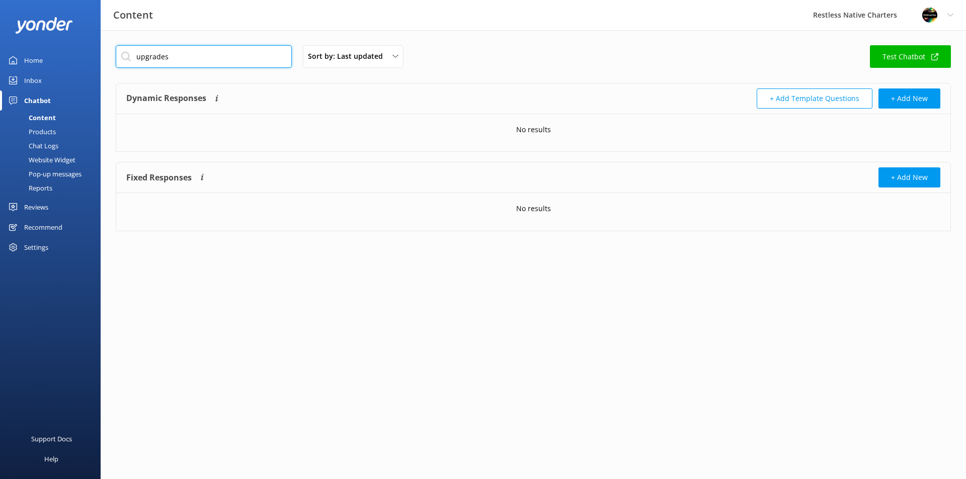
drag, startPoint x: 230, startPoint y: 56, endPoint x: 127, endPoint y: 50, distance: 103.3
click at [127, 50] on input "upgrades" at bounding box center [204, 56] width 176 height 23
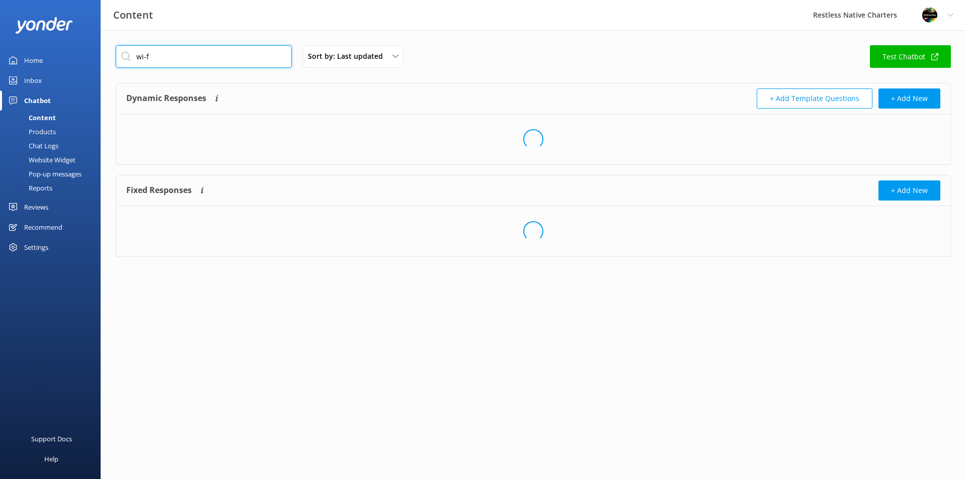
type input "wi-fi"
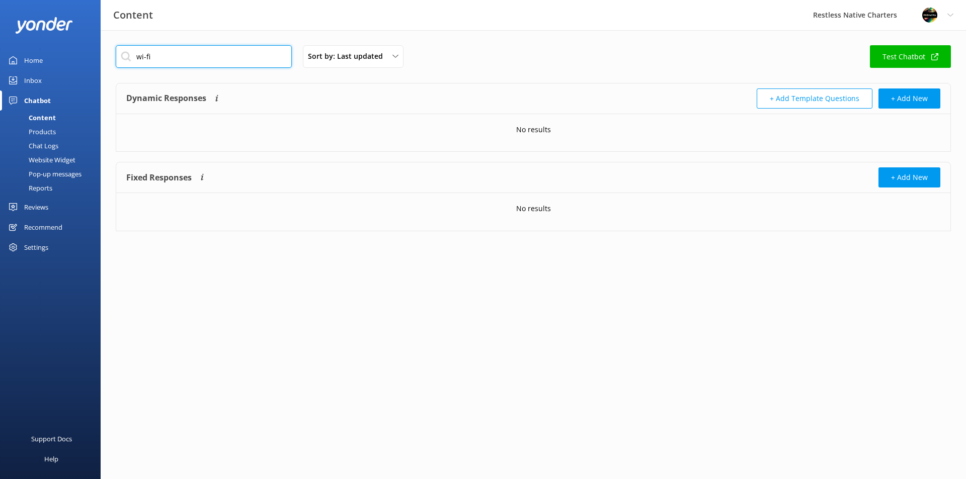
drag, startPoint x: 153, startPoint y: 54, endPoint x: 133, endPoint y: 54, distance: 20.6
click at [133, 54] on input "wi-fi" at bounding box center [204, 56] width 176 height 23
click at [269, 315] on html "Content Restless Native Charters Profile Settings Logout Home Inbox Chatbot Con…" at bounding box center [483, 239] width 966 height 479
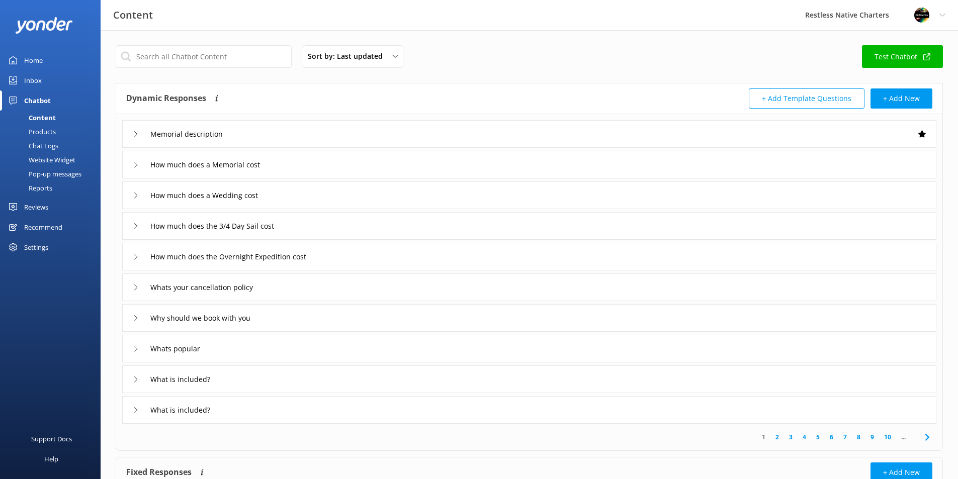
click at [45, 172] on div "Pop-up messages" at bounding box center [43, 174] width 75 height 14
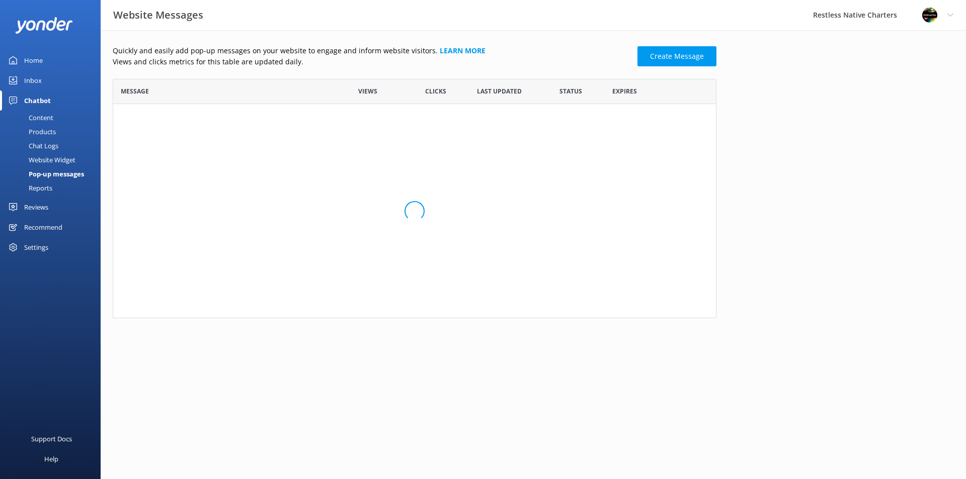
scroll to position [232, 596]
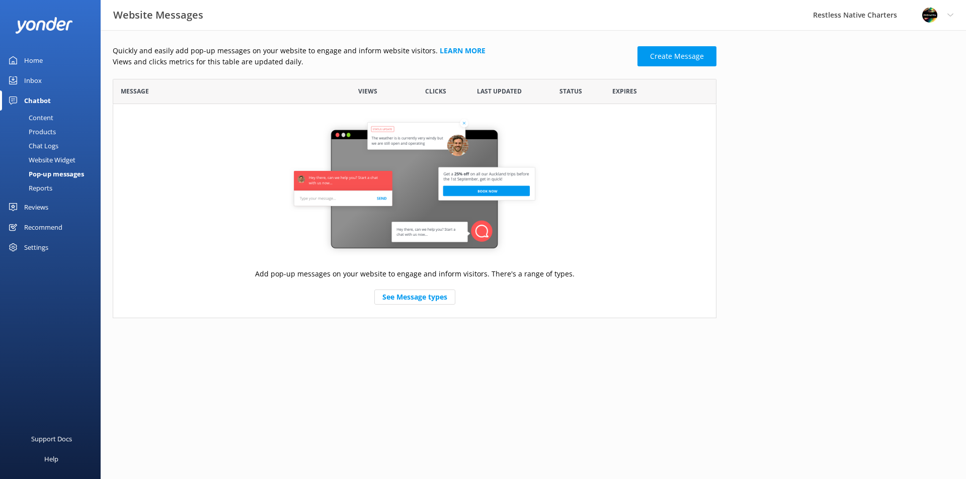
click at [37, 249] on div "Settings" at bounding box center [36, 247] width 24 height 20
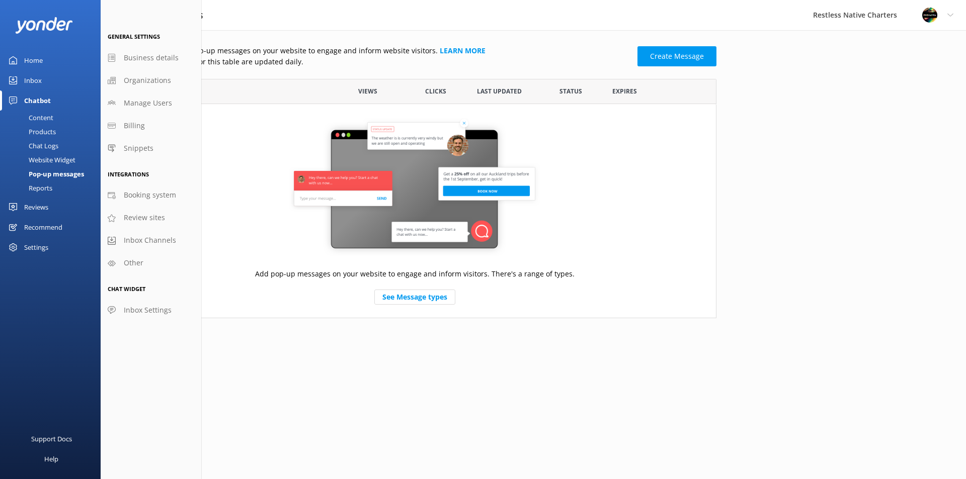
click at [861, 171] on div "Quickly and easily add pop-up messages on your website to engage and inform web…" at bounding box center [533, 184] width 865 height 308
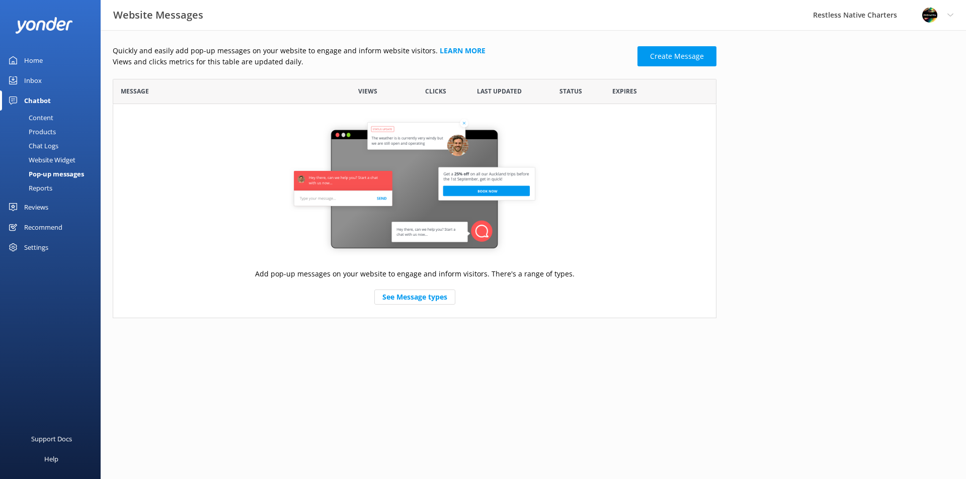
click at [856, 18] on div "Restless Native Charters" at bounding box center [854, 15] width 109 height 30
click at [947, 13] on div "Profile Settings Logout" at bounding box center [938, 15] width 56 height 30
click at [907, 65] on link "Logout" at bounding box center [916, 68] width 101 height 25
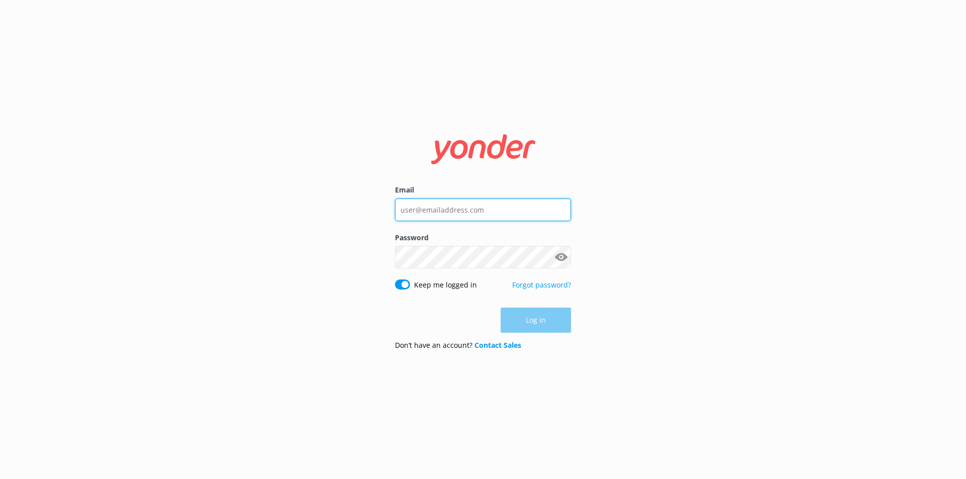
type input "alissa@prizmatika-agency.com"
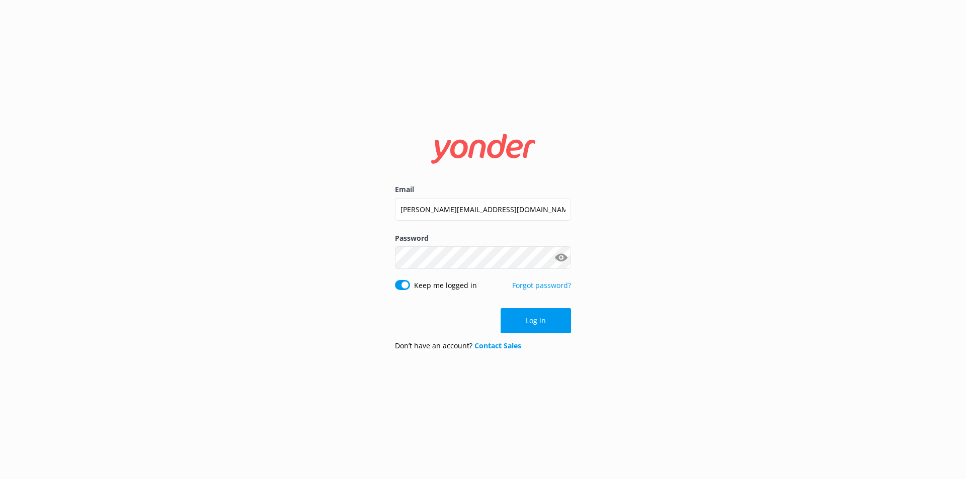
click at [564, 256] on button "Show password" at bounding box center [561, 258] width 20 height 20
click at [372, 265] on div "Email alissa@prizmatika-agency.com Password Show password Keep me logged in For…" at bounding box center [483, 239] width 966 height 479
click at [815, 190] on div "Email alissa@prizmatika-agency.com Password Show password Keep me logged in For…" at bounding box center [483, 239] width 966 height 479
click at [532, 318] on button "Log in" at bounding box center [536, 320] width 70 height 25
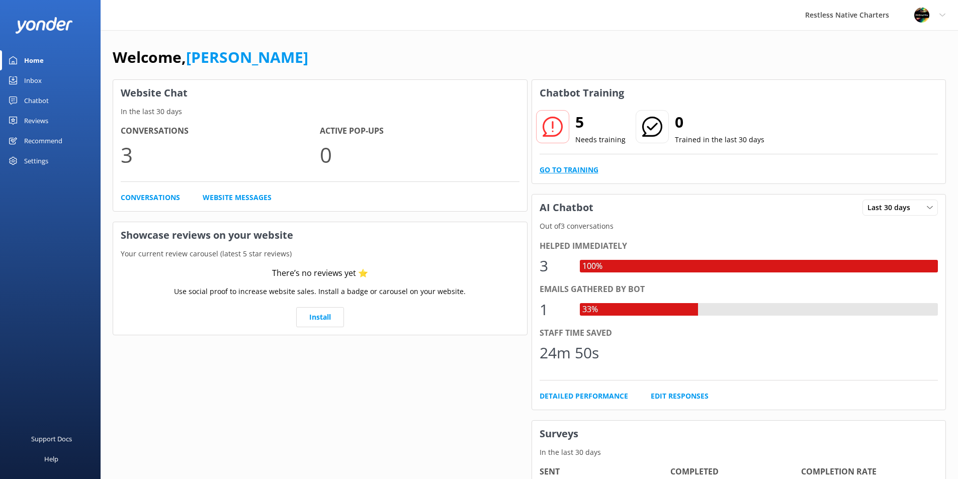
click at [553, 169] on link "Go to Training" at bounding box center [569, 170] width 59 height 11
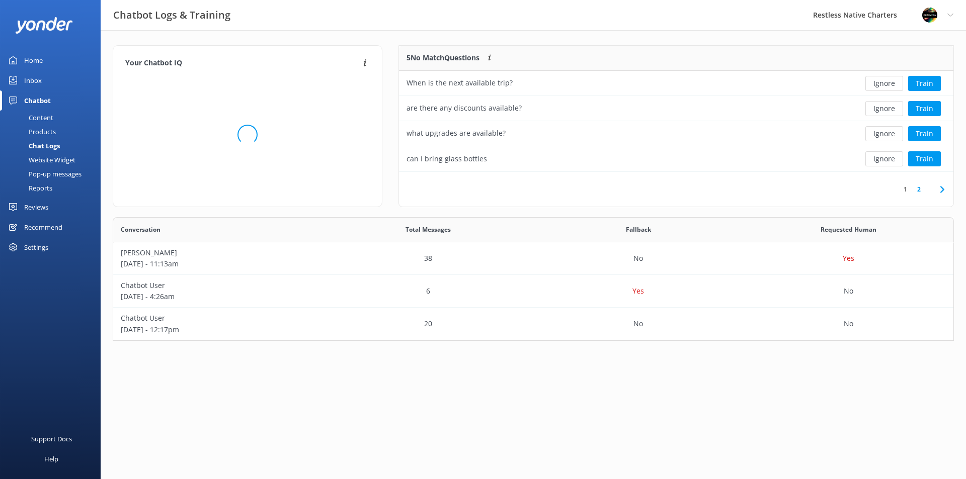
scroll to position [119, 547]
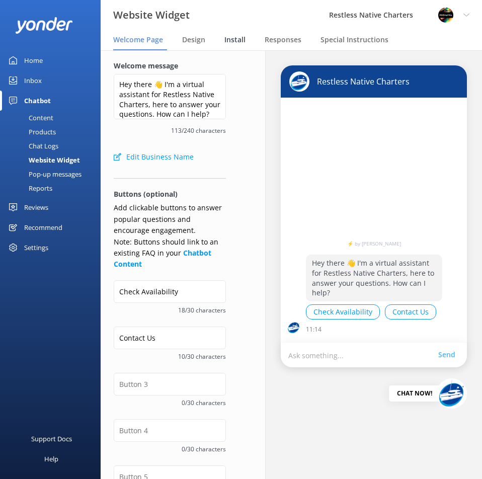
click at [235, 42] on span "Install" at bounding box center [234, 40] width 21 height 10
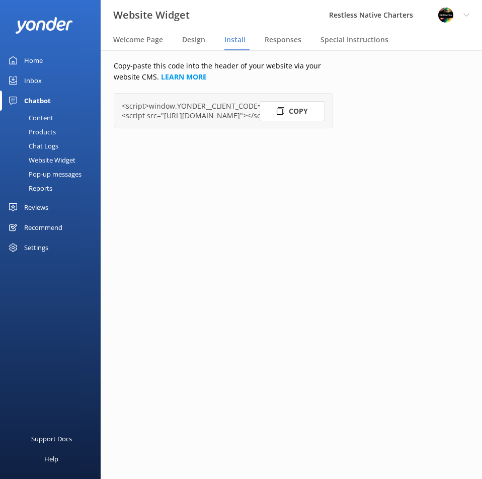
click at [301, 111] on button "Copy" at bounding box center [292, 111] width 65 height 20
click at [188, 77] on link "LEARN MORE" at bounding box center [184, 77] width 46 height 10
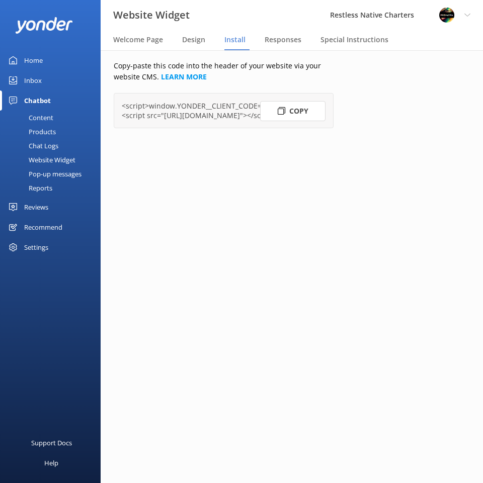
drag, startPoint x: 158, startPoint y: 257, endPoint x: 169, endPoint y: 271, distance: 17.6
click at [158, 257] on div "Copy-paste this code into the header of your website via your website CMS. LEAR…" at bounding box center [224, 266] width 272 height 433
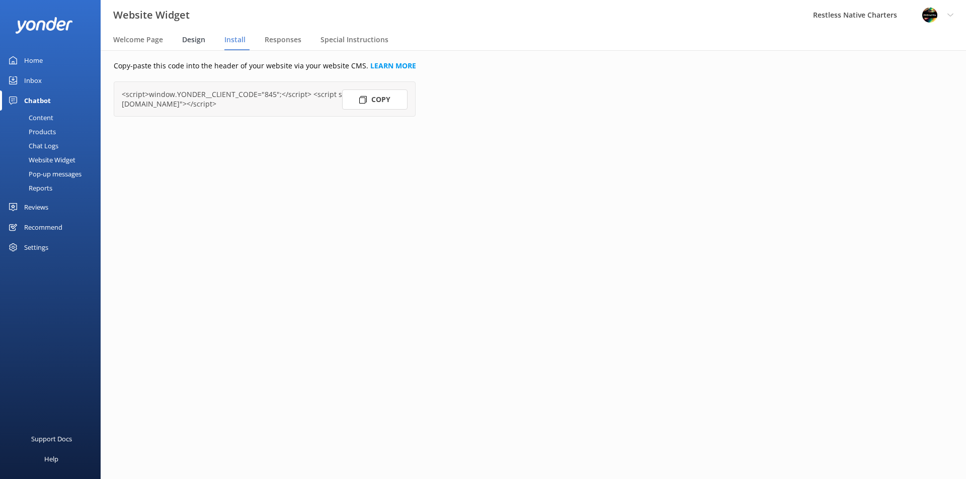
click at [194, 36] on span "Design" at bounding box center [193, 40] width 23 height 10
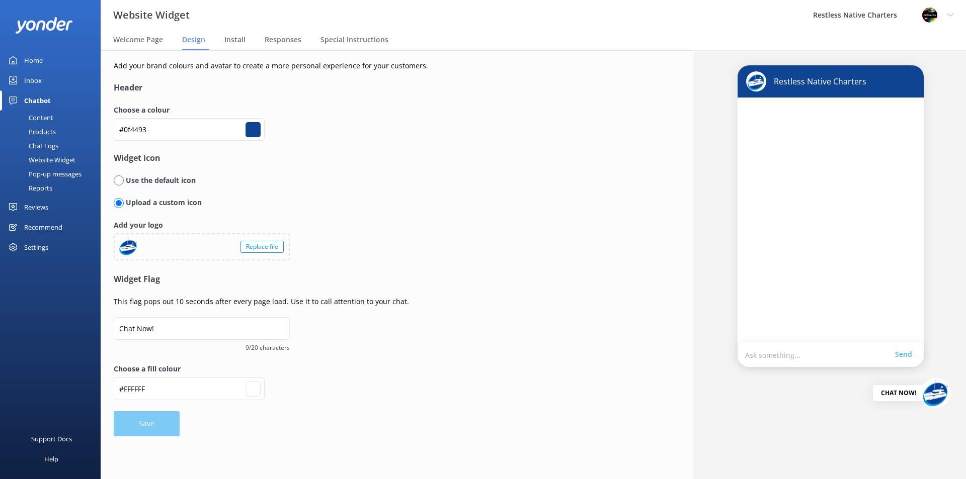
click at [253, 386] on input "#ffffff" at bounding box center [253, 389] width 15 height 15
click at [170, 127] on input "#0f4493" at bounding box center [189, 129] width 151 height 23
drag, startPoint x: 148, startPoint y: 128, endPoint x: 124, endPoint y: 127, distance: 23.7
click at [124, 127] on input "#0f4493" at bounding box center [189, 129] width 151 height 23
click at [252, 392] on input "#ffffff" at bounding box center [253, 389] width 15 height 15
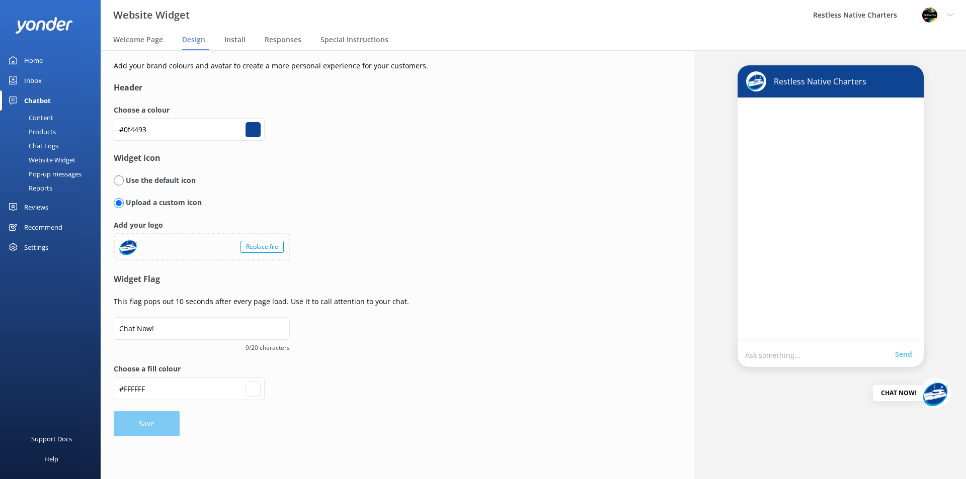
click at [388, 428] on form "Header Choose a colour #0f4493 #0f4493 Widget icon Use the default icon Upload …" at bounding box center [365, 259] width 503 height 355
type input "#ffffff"
